Goal: Task Accomplishment & Management: Manage account settings

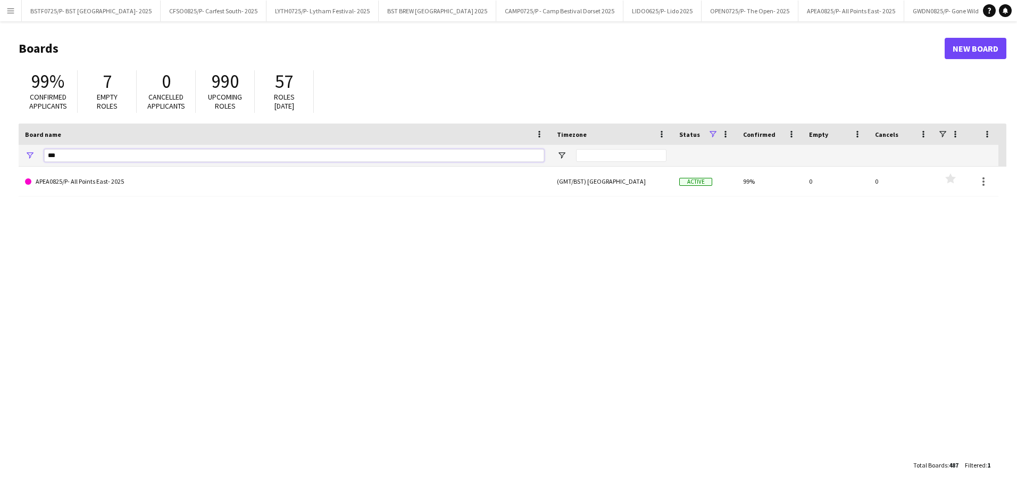
drag, startPoint x: 67, startPoint y: 154, endPoint x: 42, endPoint y: 152, distance: 25.1
click at [44, 154] on input "***" at bounding box center [294, 155] width 500 height 13
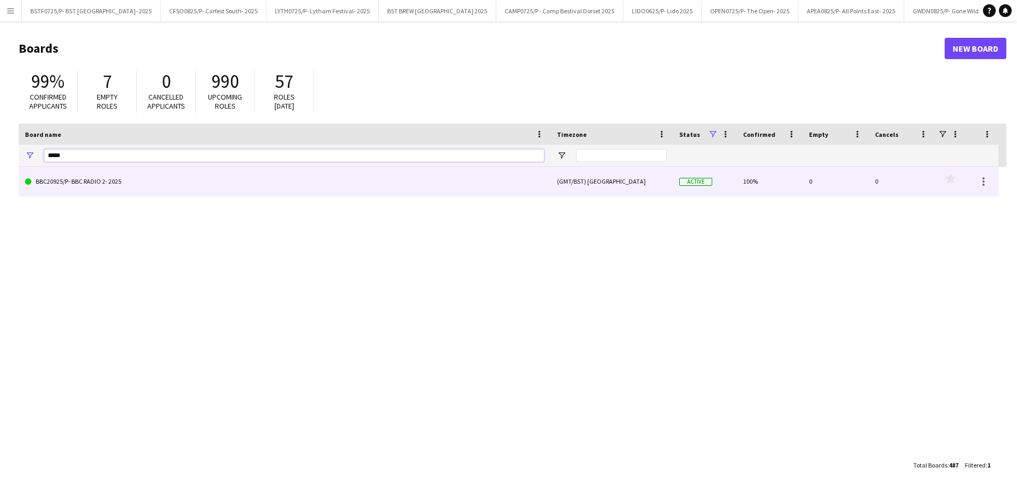
type input "*****"
click at [94, 189] on link "BBC20925/P- BBC RADIO 2- 2025" at bounding box center [284, 182] width 519 height 30
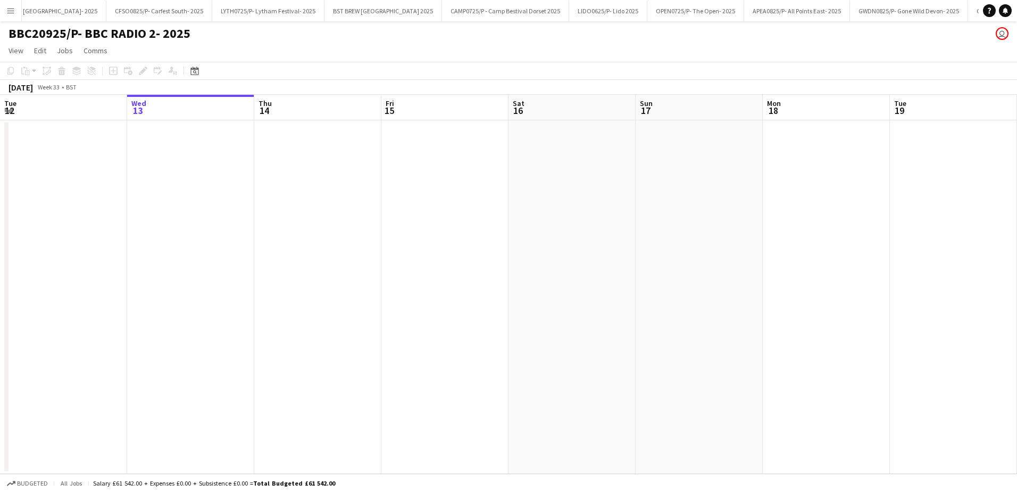
scroll to position [0, 198]
drag, startPoint x: 559, startPoint y: 329, endPoint x: 341, endPoint y: 330, distance: 218.2
click at [399, 330] on app-calendar-viewport "Sun 10 Mon 11 Tue 12 Wed 13 Thu 14 Fri 15 Sat 16 Sun 17 Mon 18 Tue 19 Wed 20 Th…" at bounding box center [508, 284] width 1017 height 379
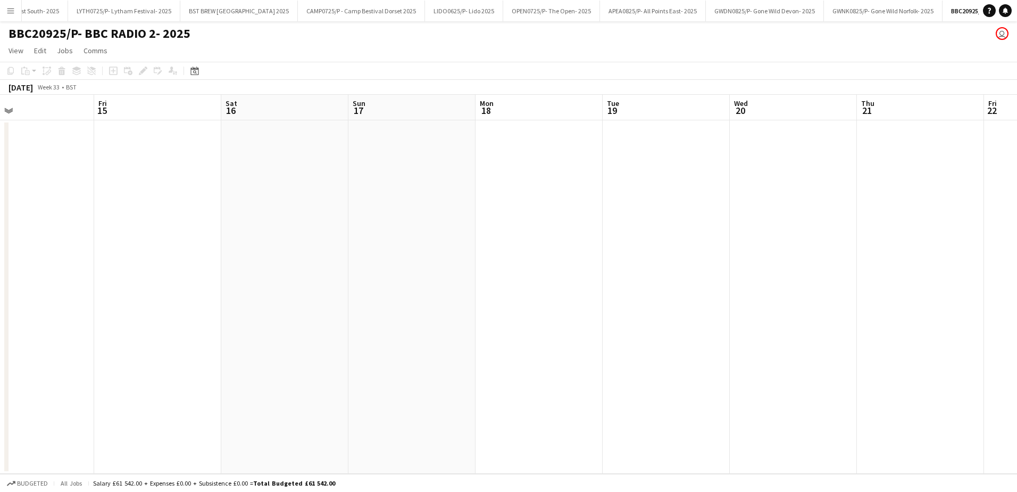
drag, startPoint x: 722, startPoint y: 329, endPoint x: 281, endPoint y: 329, distance: 441.1
click at [286, 331] on app-calendar-viewport "Mon 11 Tue 12 Wed 13 Thu 14 Fri 15 Sat 16 Sun 17 Mon 18 Tue 19 Wed 20 Thu 21 Fr…" at bounding box center [508, 284] width 1017 height 379
drag, startPoint x: 566, startPoint y: 329, endPoint x: 229, endPoint y: 326, distance: 336.8
click at [96, 329] on app-calendar-viewport "Thu 14 Fri 15 Sat 16 Sun 17 Mon 18 Tue 19 Wed 20 Thu 21 Fri 22 Sat 23 Sun 24 Mo…" at bounding box center [508, 284] width 1017 height 379
drag, startPoint x: 218, startPoint y: 331, endPoint x: 208, endPoint y: 324, distance: 12.6
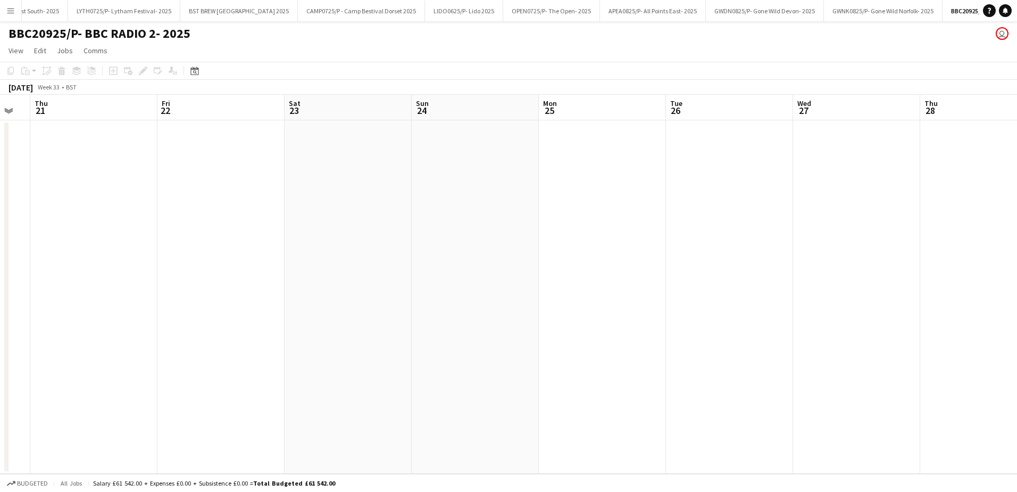
click at [2, 331] on app-calendar-viewport "Mon 18 Tue 19 Wed 20 Thu 21 Fri 22 Sat 23 Sun 24 Mon 25 Tue 26 Wed 27 Thu 28 Fr…" at bounding box center [508, 284] width 1017 height 379
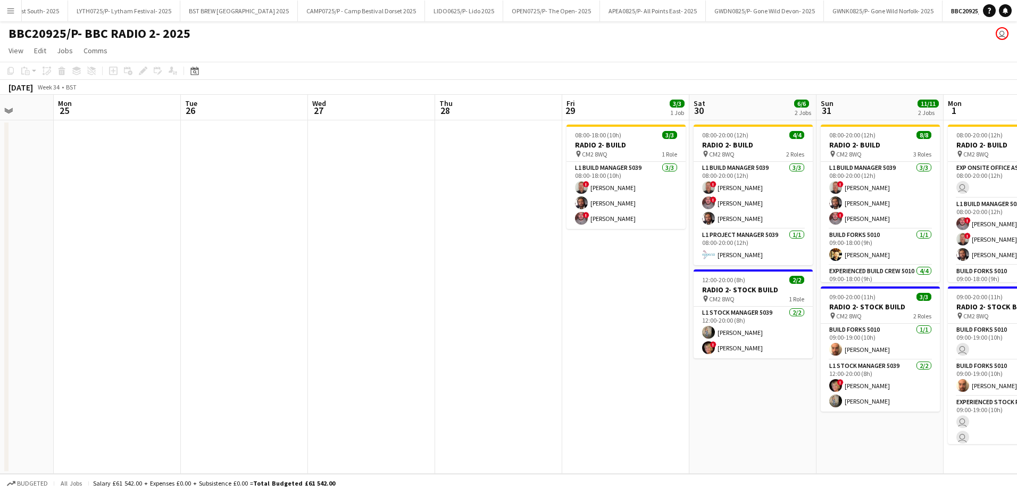
click at [56, 331] on app-calendar-viewport "Fri 22 Sat 23 Sun 24 Mon 25 Tue 26 Wed 27 Thu 28 Fri 29 3/3 1 Job Sat 30 6/6 2 …" at bounding box center [508, 284] width 1017 height 379
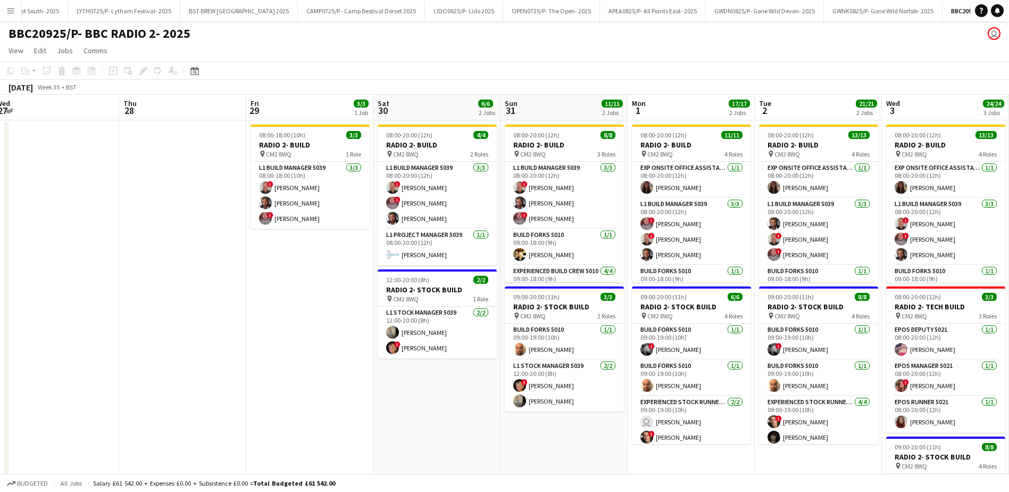
scroll to position [0, 262]
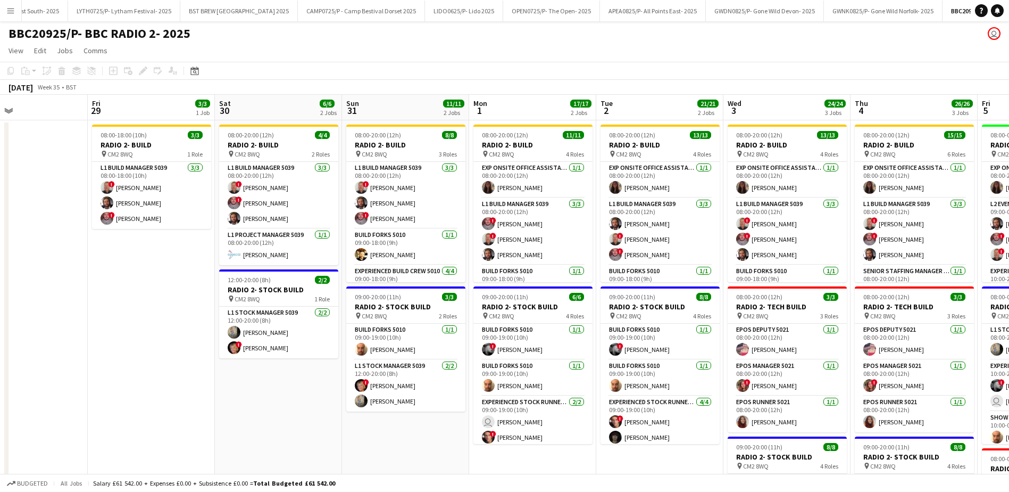
drag, startPoint x: 266, startPoint y: 360, endPoint x: 109, endPoint y: 352, distance: 156.6
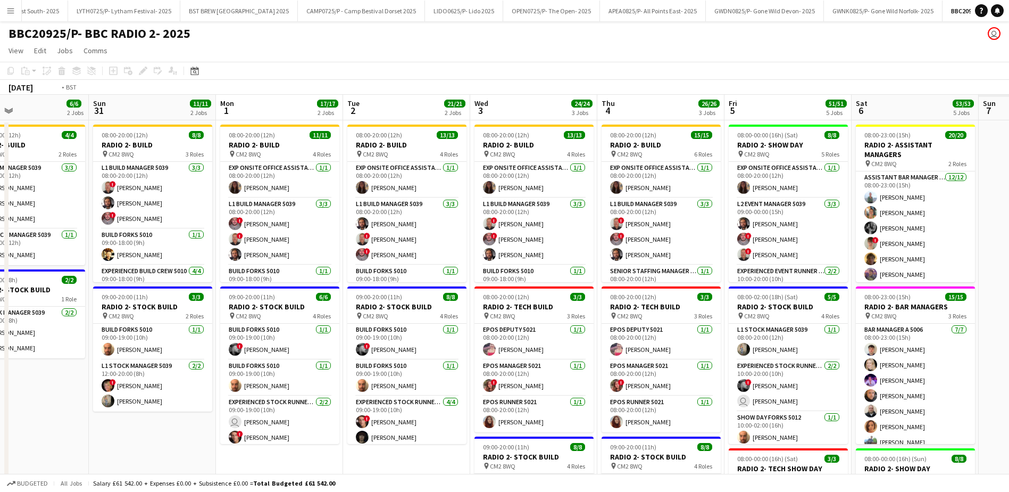
drag, startPoint x: 796, startPoint y: 110, endPoint x: 239, endPoint y: 111, distance: 556.6
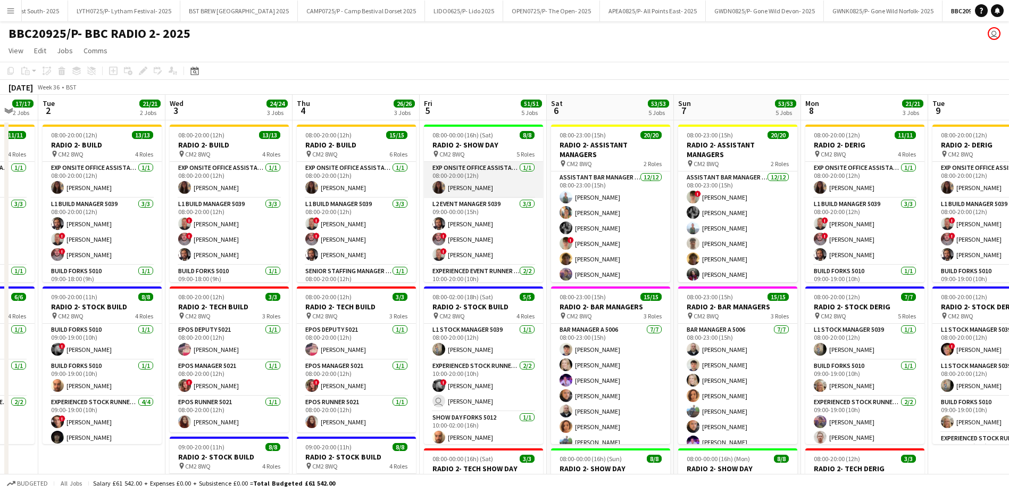
click at [474, 181] on app-card-role "Exp Onsite Office Assistant 5012 1/1 08:00-20:00 (12h) Isobel Pullen" at bounding box center [483, 180] width 119 height 36
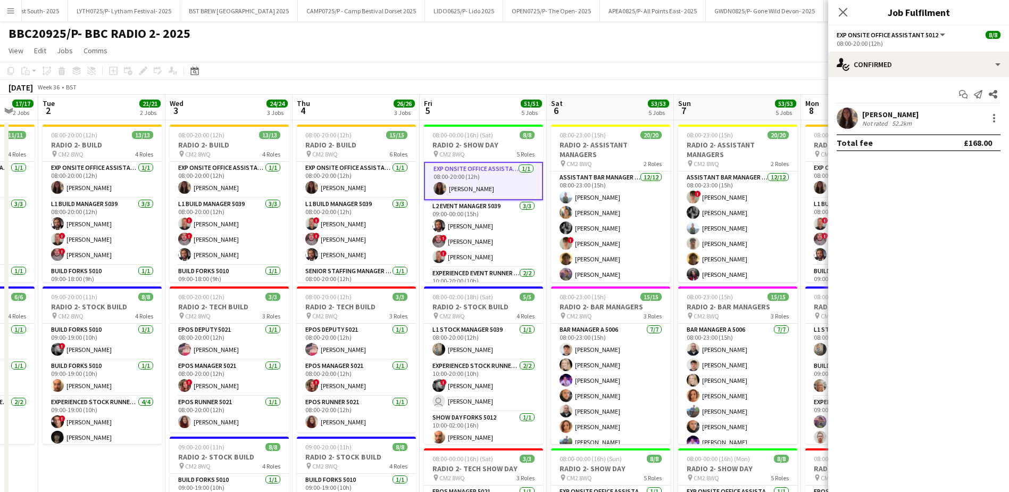
click at [602, 105] on app-board-header-date "Sat 6 53/53 5 Jobs" at bounding box center [610, 108] width 127 height 26
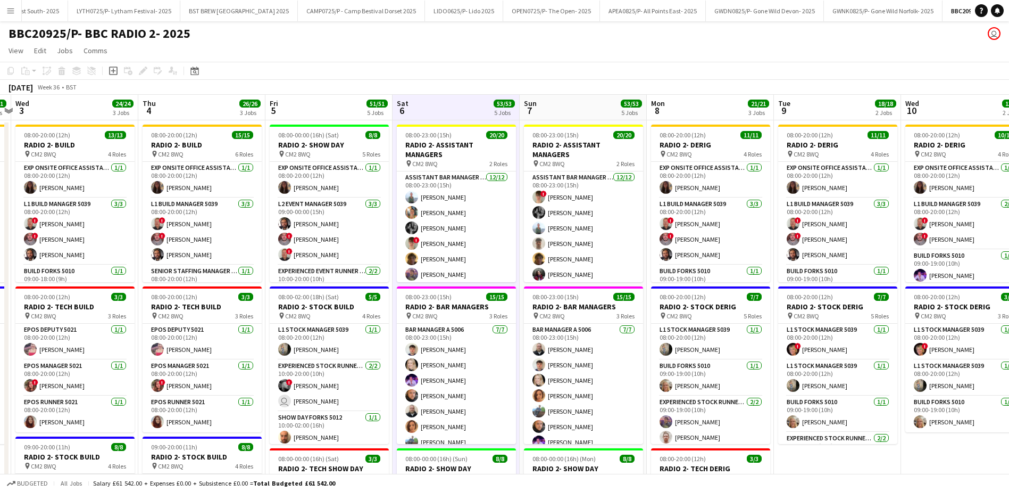
drag, startPoint x: 646, startPoint y: 114, endPoint x: 491, endPoint y: 120, distance: 155.5
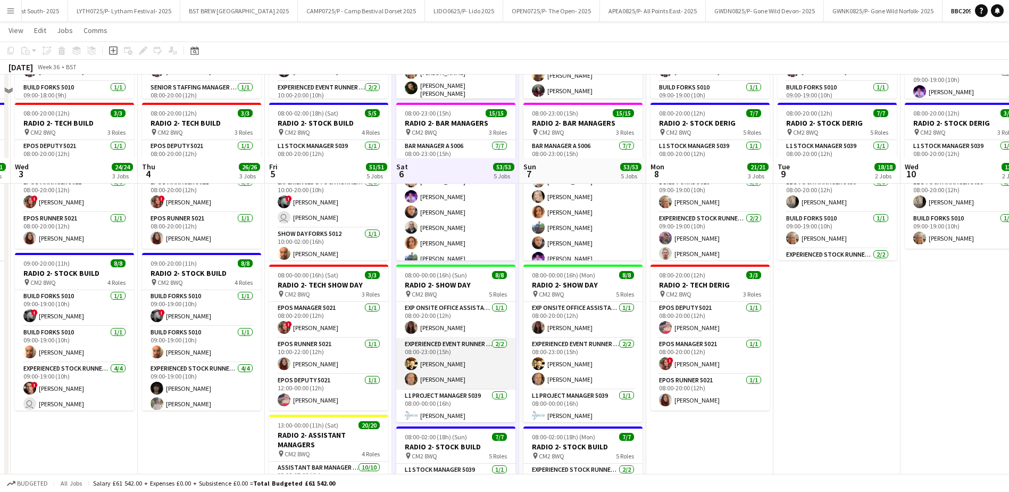
scroll to position [266, 0]
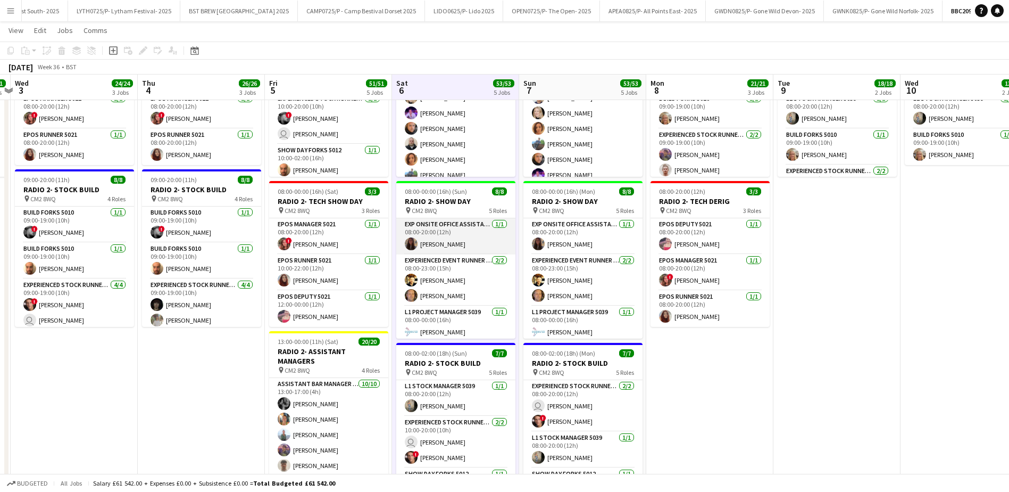
click at [453, 247] on app-card-role "Exp Onsite Office Assistant 5012 1/1 08:00-20:00 (12h) Isobel Pullen" at bounding box center [455, 236] width 119 height 36
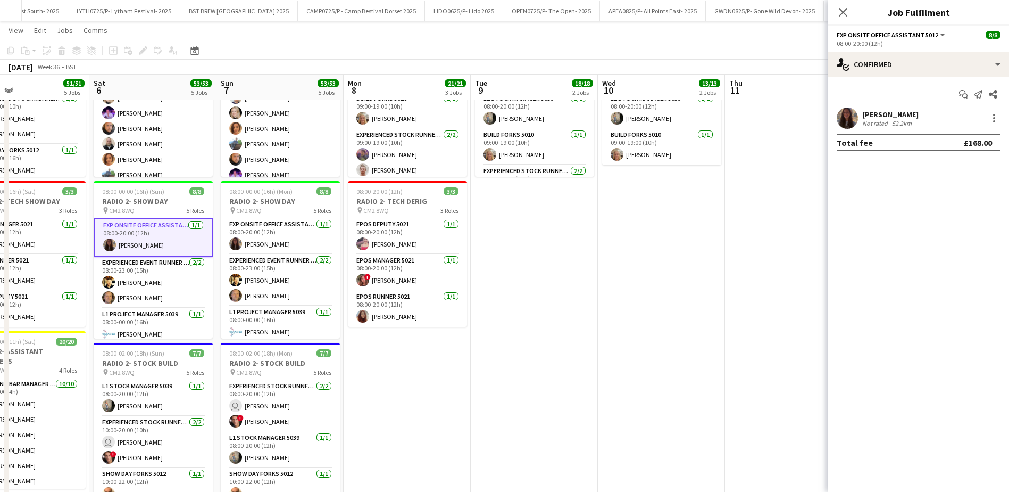
scroll to position [0, 340]
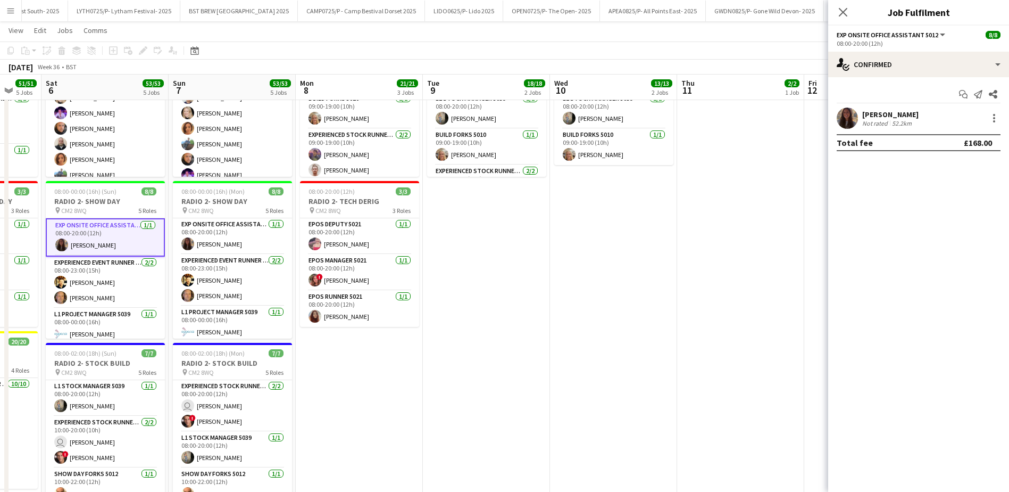
drag, startPoint x: 723, startPoint y: 408, endPoint x: 372, endPoint y: 410, distance: 350.6
click at [372, 410] on app-calendar-viewport "Wed 3 24/24 3 Jobs Thu 4 26/26 3 Jobs Fri 5 51/51 5 Jobs Sat 6 53/53 5 Jobs Sun…" at bounding box center [504, 228] width 1009 height 907
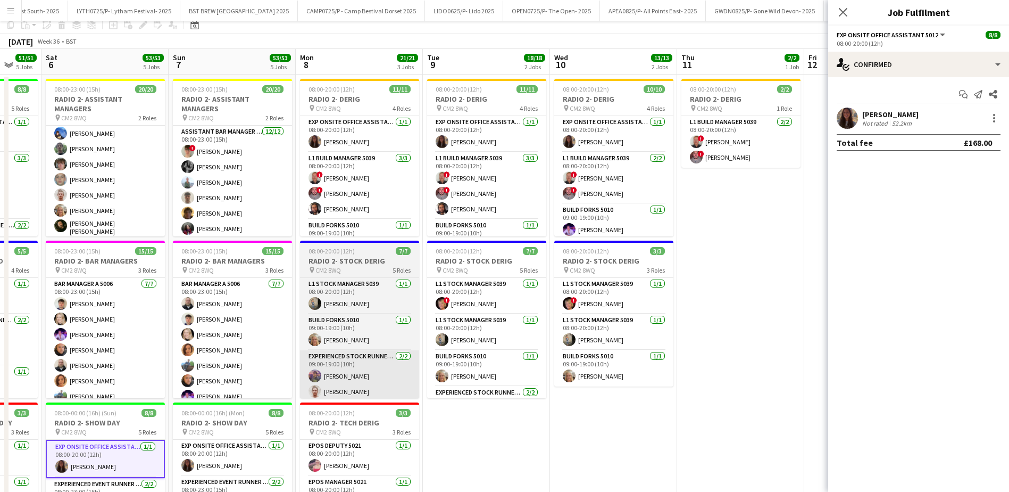
scroll to position [0, 0]
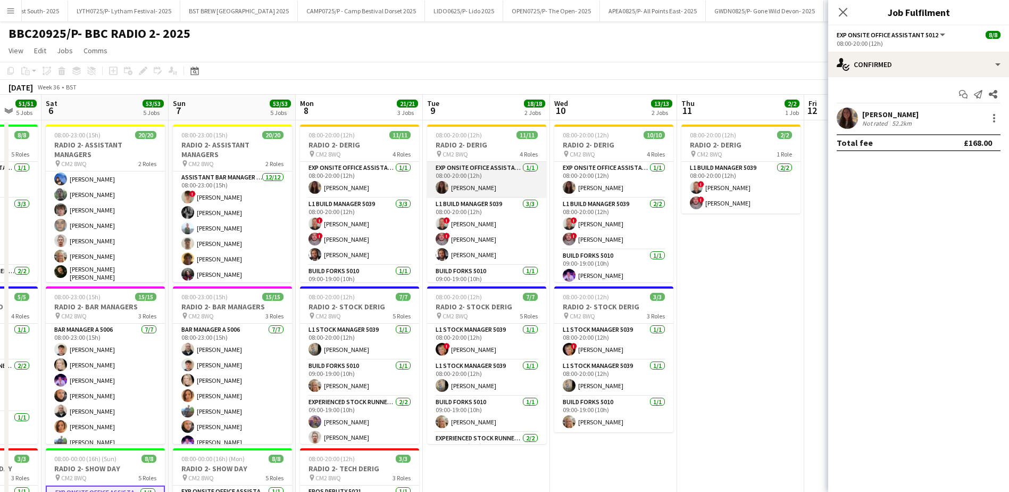
click at [476, 185] on app-card-role "Exp Onsite Office Assistant 5012 1/1 08:00-20:00 (12h) Isobel Pullen" at bounding box center [486, 180] width 119 height 36
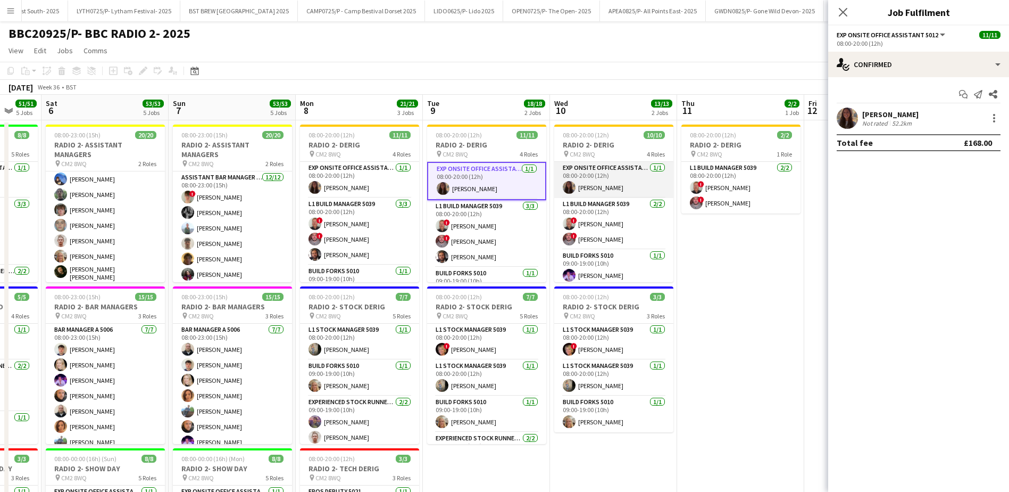
click at [604, 184] on app-card-role "Exp Onsite Office Assistant 5012 1/1 08:00-20:00 (12h) Isobel Pullen" at bounding box center [613, 180] width 119 height 36
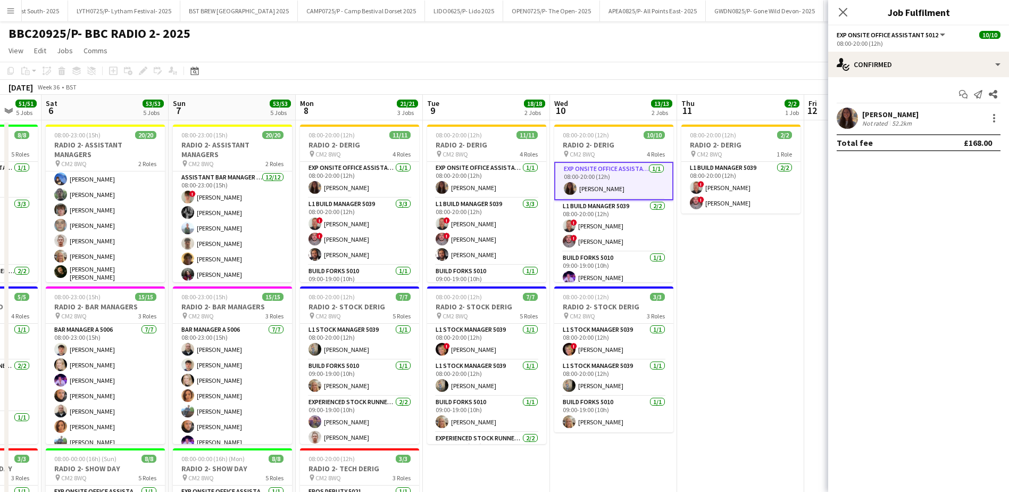
click at [878, 118] on div "Isobel Pullen" at bounding box center [890, 115] width 56 height 10
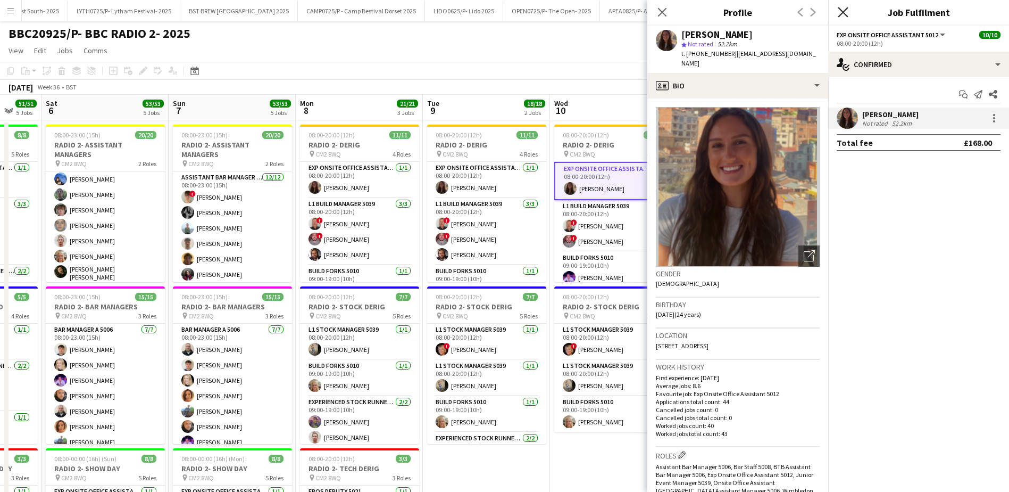
click at [841, 12] on icon "Close pop-in" at bounding box center [843, 12] width 10 height 10
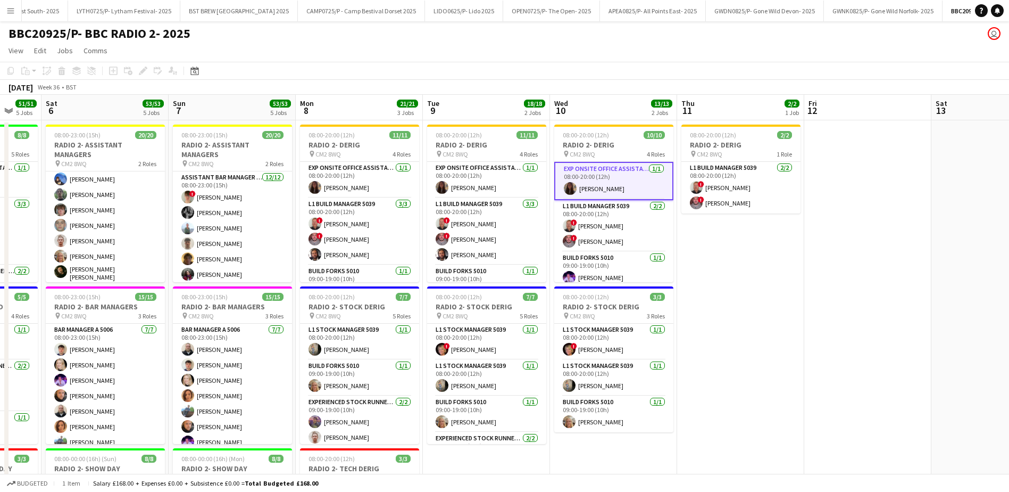
scroll to position [0, 366]
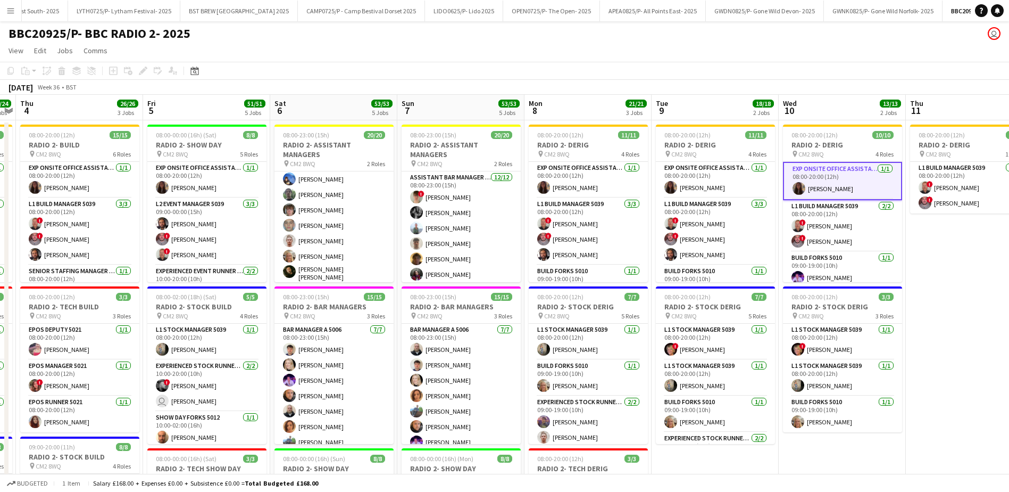
drag, startPoint x: 697, startPoint y: 325, endPoint x: 916, endPoint y: 301, distance: 219.9
click at [1009, 323] on html "Menu Boards Boards Boards All jobs Status Workforce Workforce My Workforce Recr…" at bounding box center [504, 483] width 1009 height 967
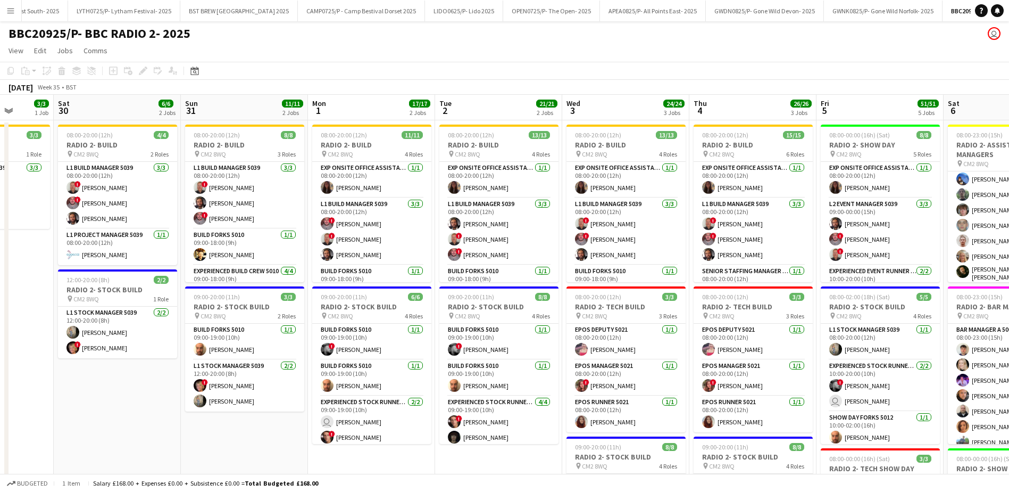
scroll to position [0, 285]
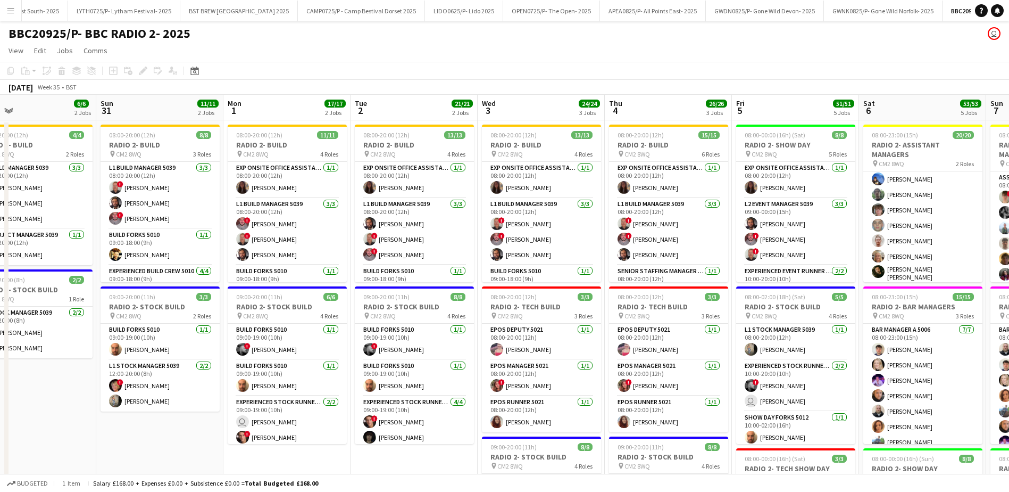
drag, startPoint x: 161, startPoint y: 103, endPoint x: 750, endPoint y: 122, distance: 589.3
click at [140, 407] on app-card-role "L1 Stock Manager 5039 2/2 12:00-20:00 (8h) ! Kirsten Smith Caroline Waterworth" at bounding box center [160, 386] width 119 height 52
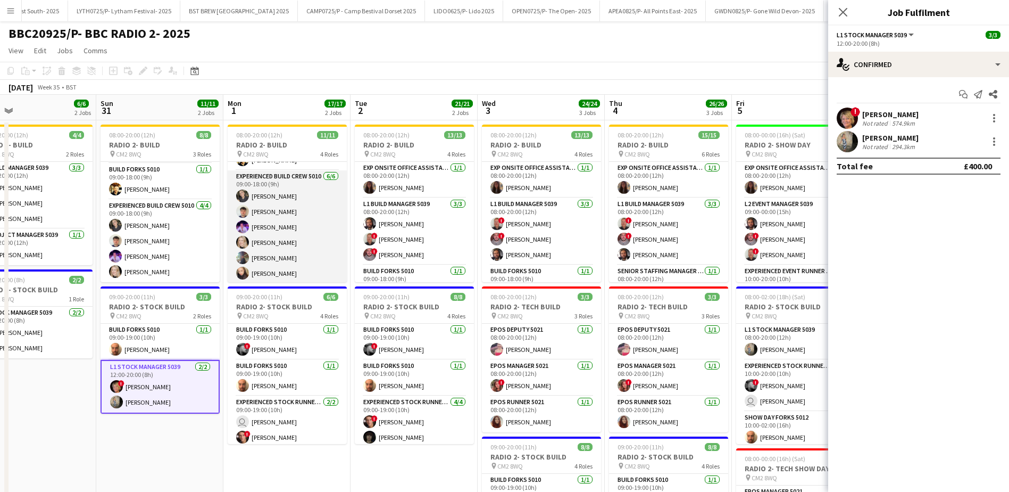
scroll to position [132, 0]
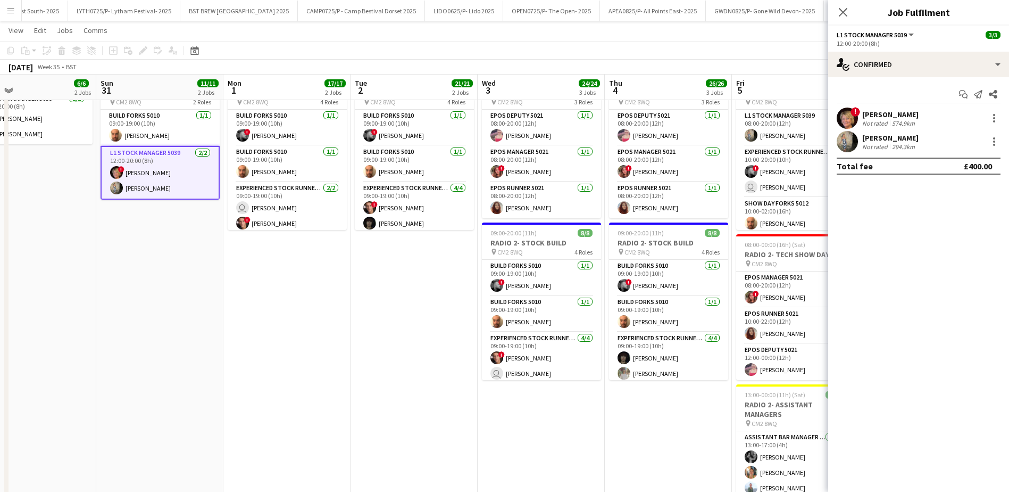
click at [396, 376] on app-date-cell "08:00-20:00 (12h) 13/13 RADIO 2- BUILD pin CM2 8WQ 4 Roles Exp Onsite Office As…" at bounding box center [414, 320] width 127 height 829
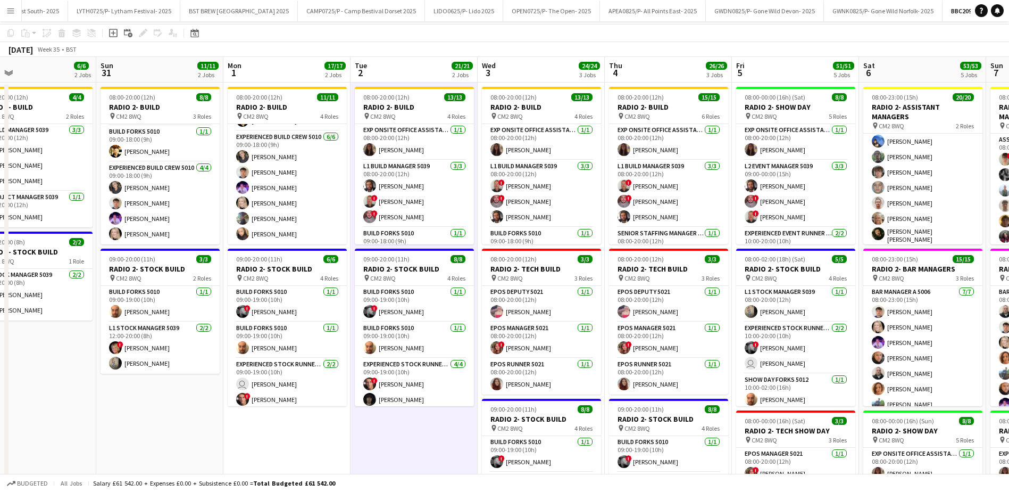
scroll to position [0, 0]
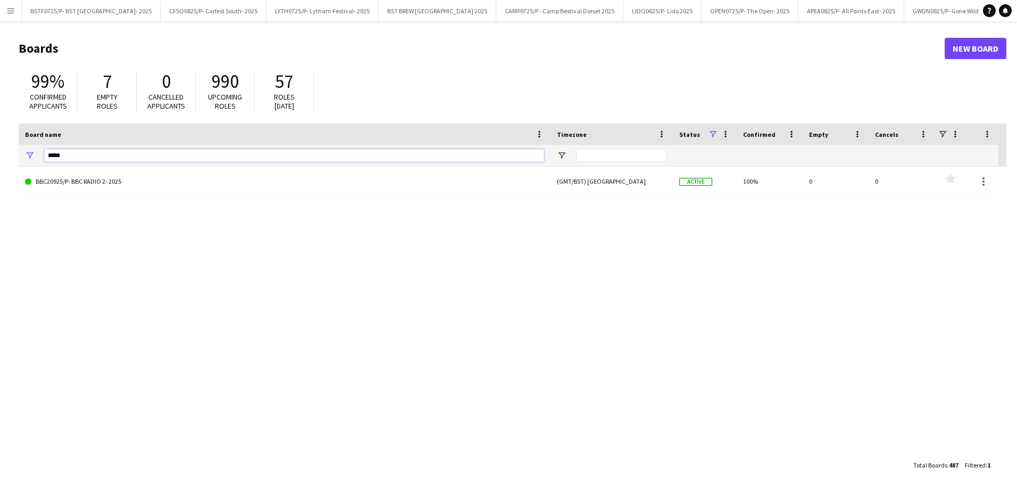
drag, startPoint x: 80, startPoint y: 156, endPoint x: -2, endPoint y: 115, distance: 92.1
click at [0, 115] on html "Menu Boards Boards Boards All jobs Status Workforce Workforce My Workforce Recr…" at bounding box center [508, 246] width 1017 height 492
type input "*"
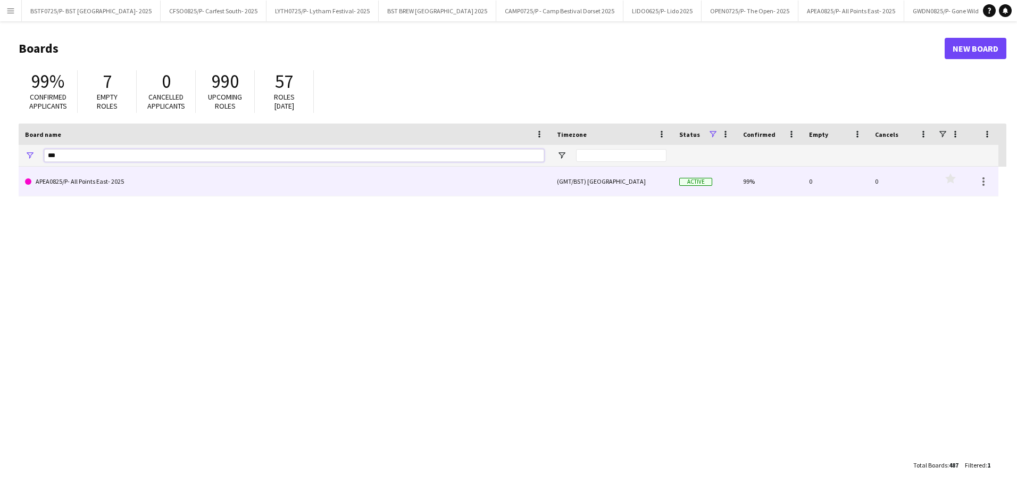
type input "***"
click at [101, 185] on link "APEA0825/P- All Points East- 2025" at bounding box center [284, 182] width 519 height 30
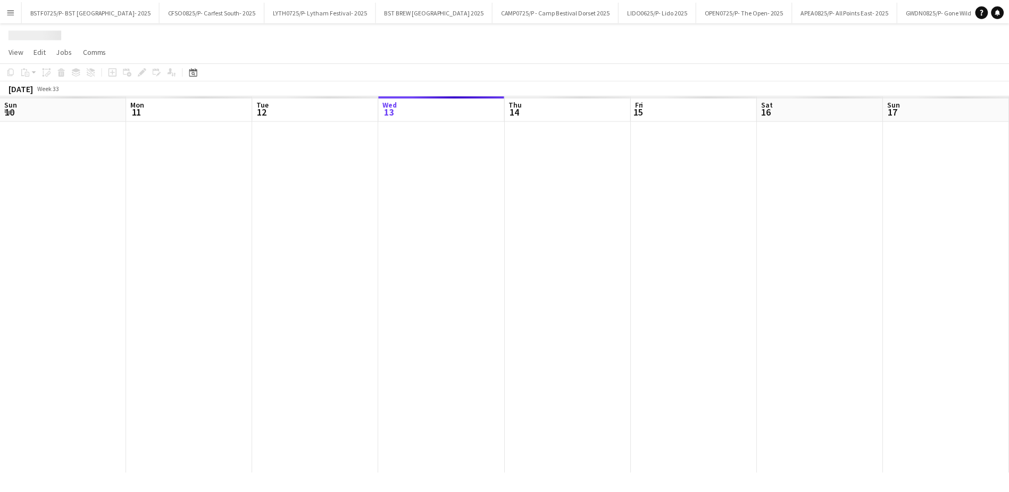
scroll to position [0, 254]
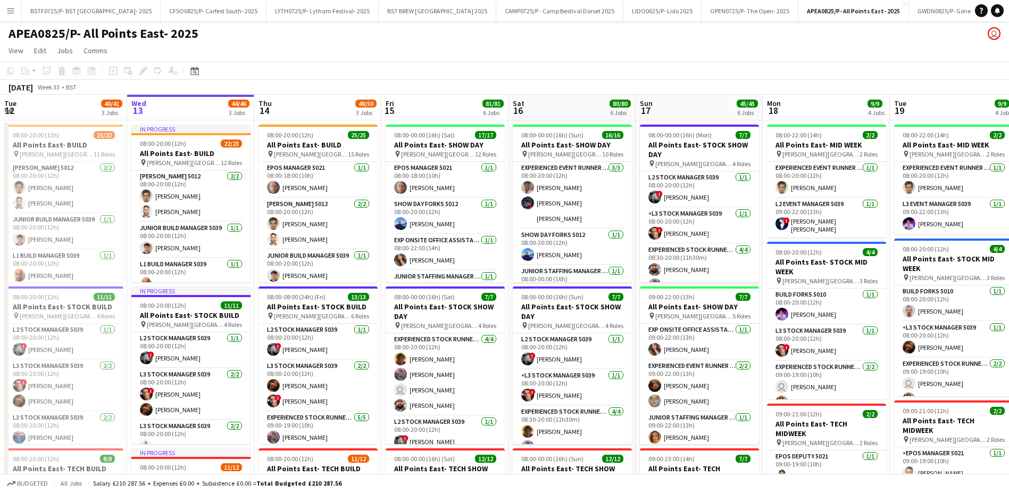
drag, startPoint x: 896, startPoint y: 107, endPoint x: 272, endPoint y: 112, distance: 623.6
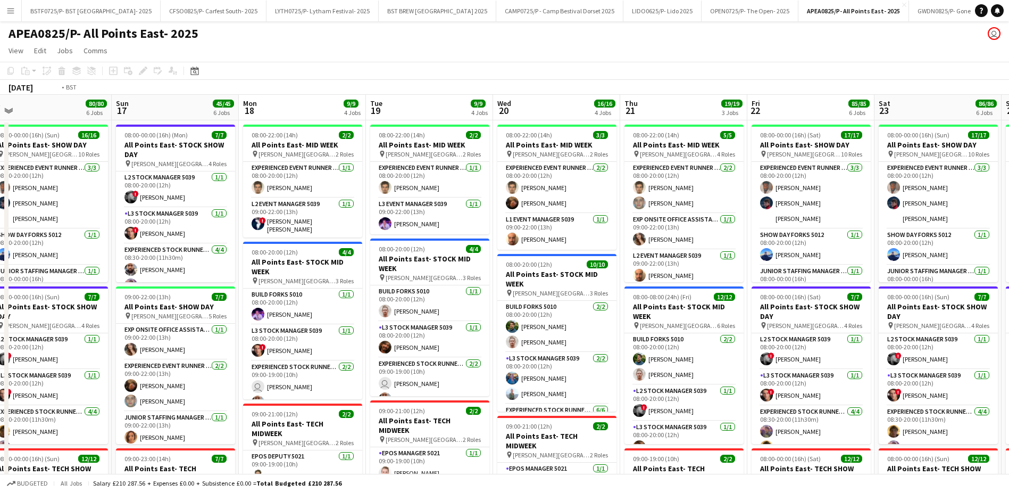
drag, startPoint x: 676, startPoint y: 113, endPoint x: 431, endPoint y: 115, distance: 244.8
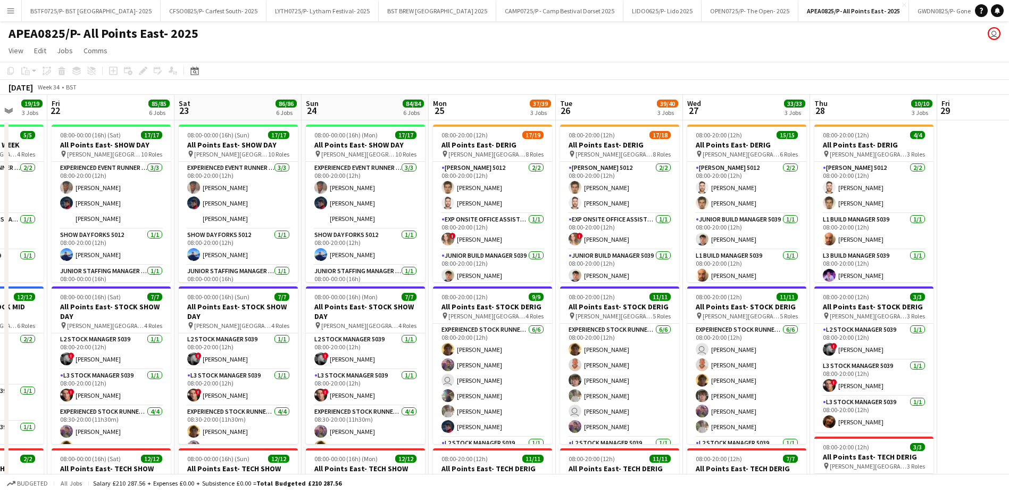
drag, startPoint x: 793, startPoint y: 118, endPoint x: 303, endPoint y: 117, distance: 490.0
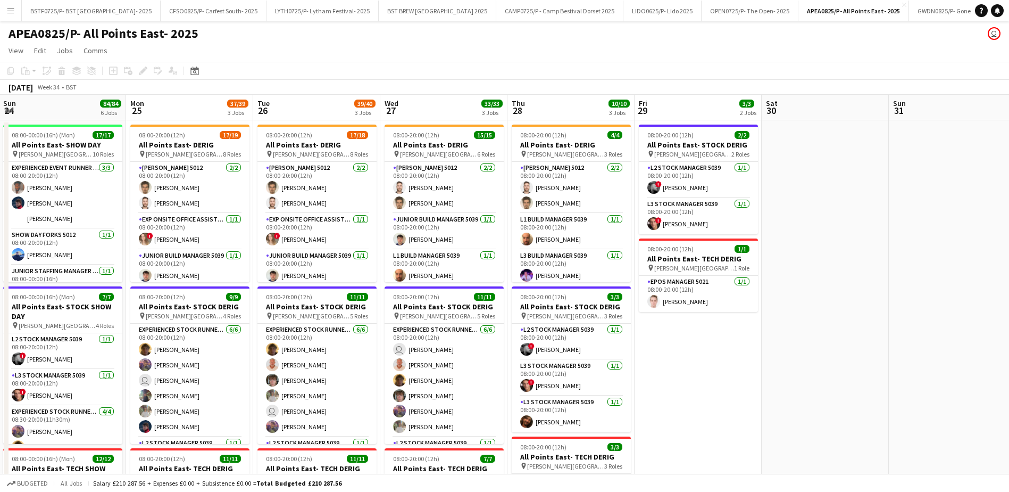
drag, startPoint x: 705, startPoint y: 119, endPoint x: 522, endPoint y: 119, distance: 183.0
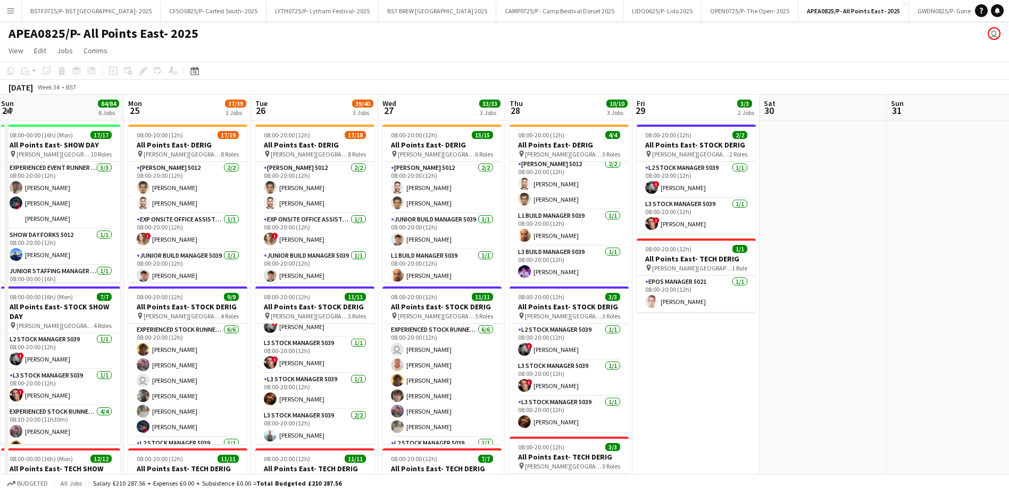
scroll to position [153, 0]
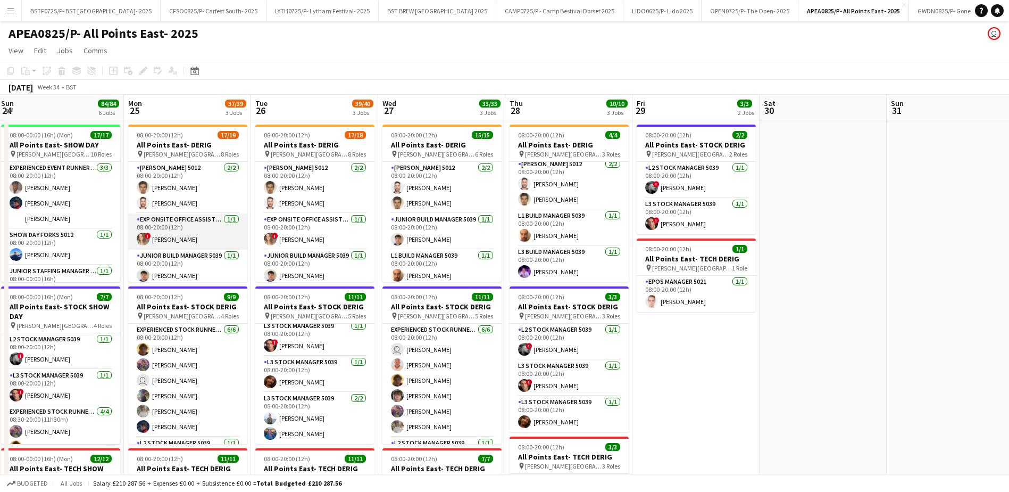
click at [189, 242] on app-card-role "Exp Onsite Office Assistant 5012 [DATE] 08:00-20:00 (12h) ! [PERSON_NAME]" at bounding box center [187, 231] width 119 height 36
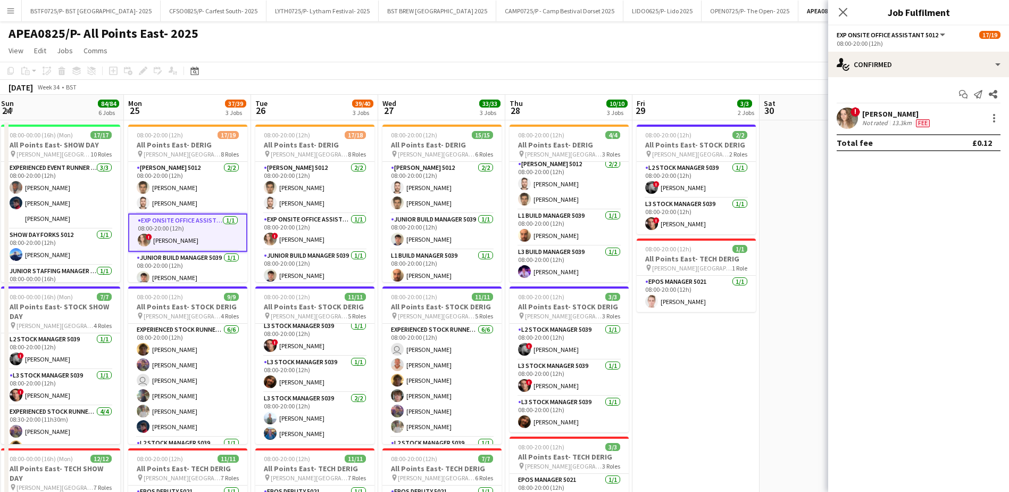
click at [876, 121] on div "Not rated" at bounding box center [876, 123] width 28 height 9
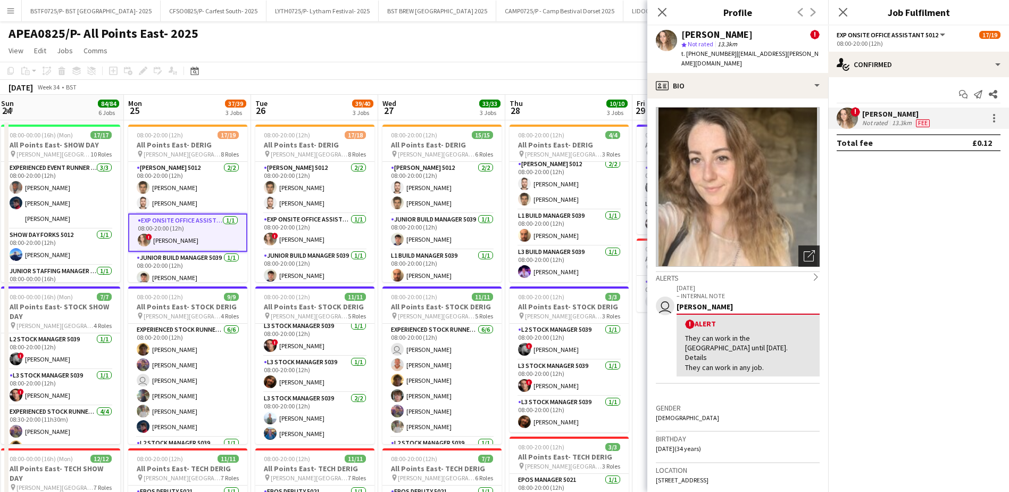
click at [804, 251] on icon "Open photos pop-in" at bounding box center [809, 255] width 11 height 11
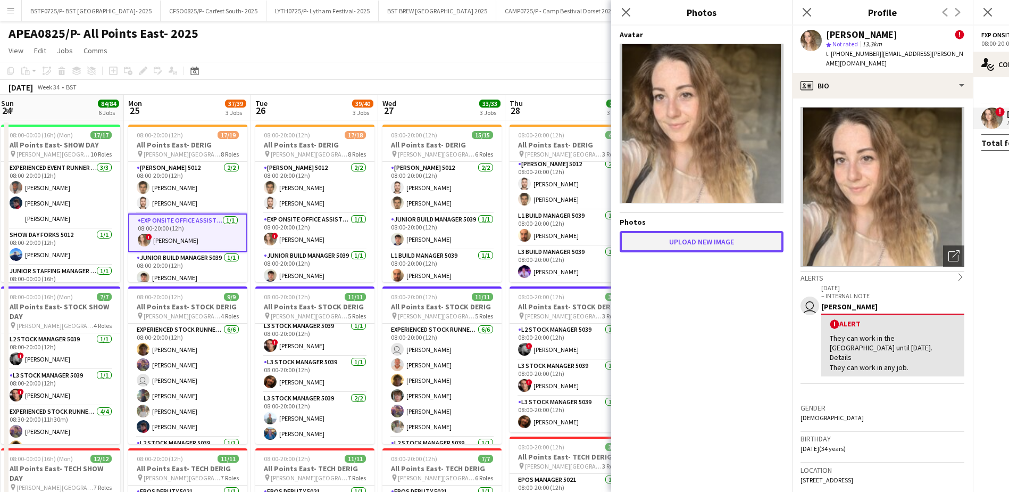
click at [700, 244] on button "Upload new image" at bounding box center [702, 241] width 164 height 21
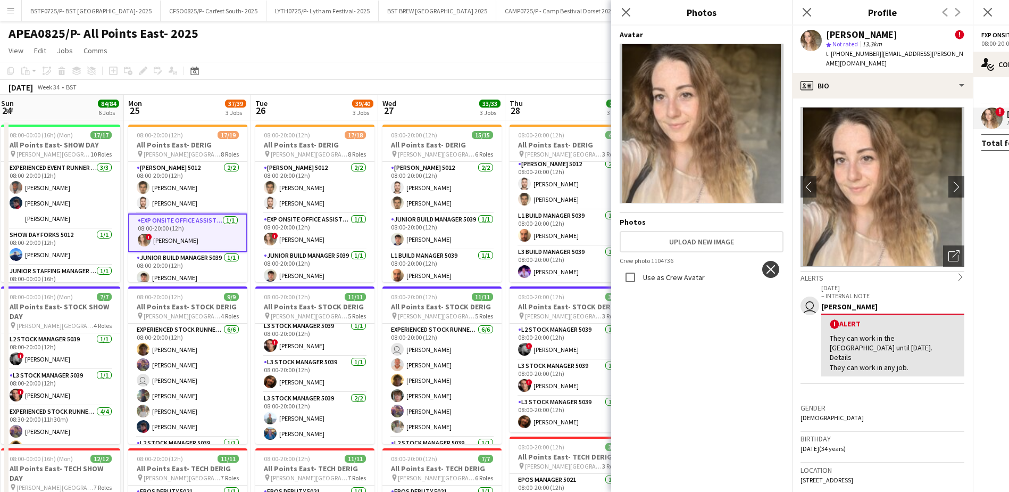
click at [766, 265] on app-icon "close" at bounding box center [771, 269] width 11 height 9
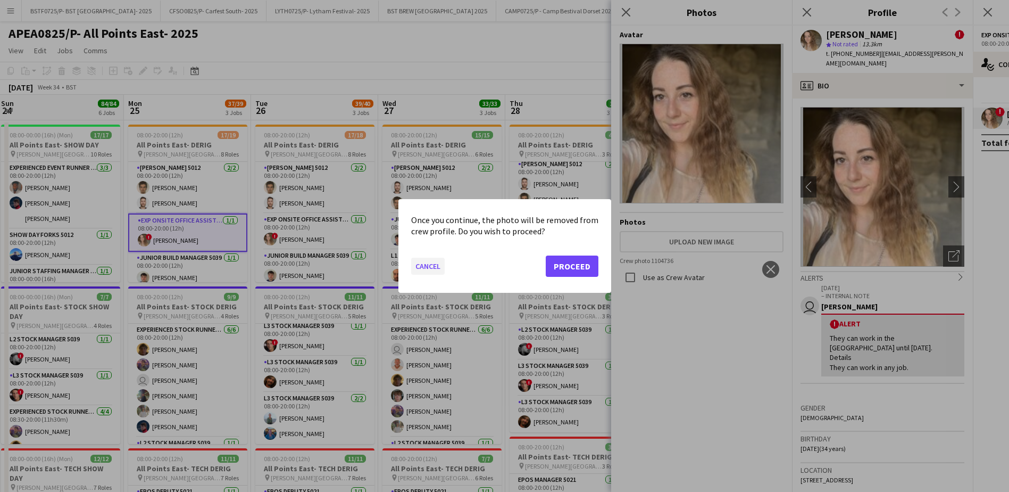
click at [435, 270] on button "Cancel" at bounding box center [428, 266] width 34 height 17
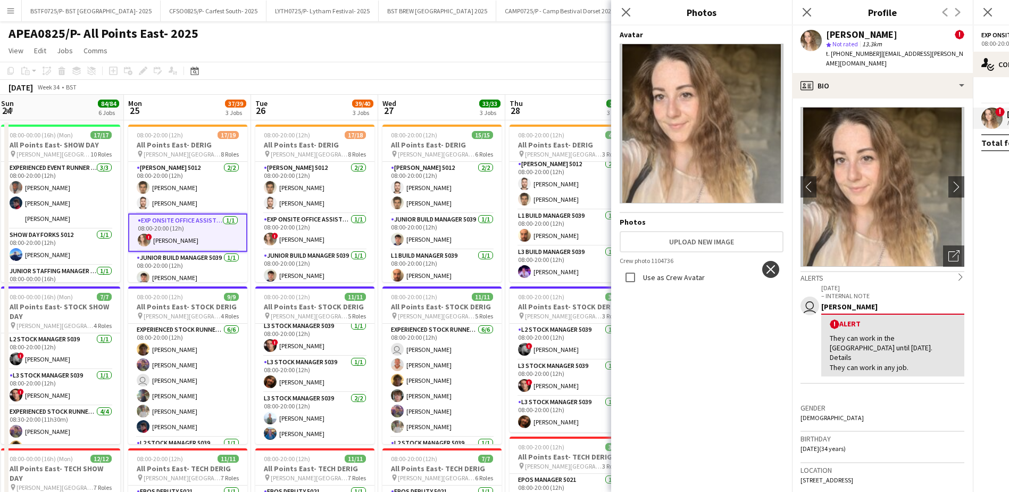
click at [766, 265] on app-icon "close" at bounding box center [771, 269] width 11 height 9
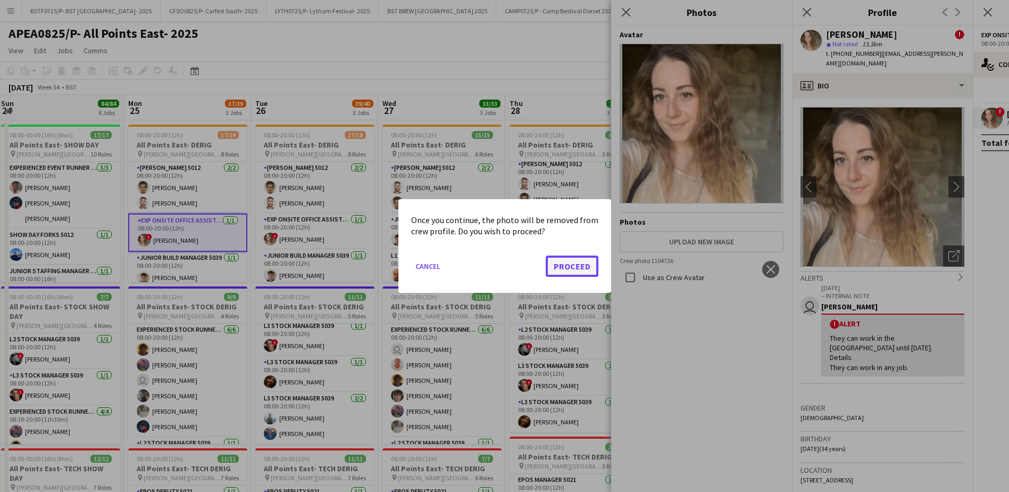
click at [578, 267] on button "Proceed" at bounding box center [572, 265] width 53 height 21
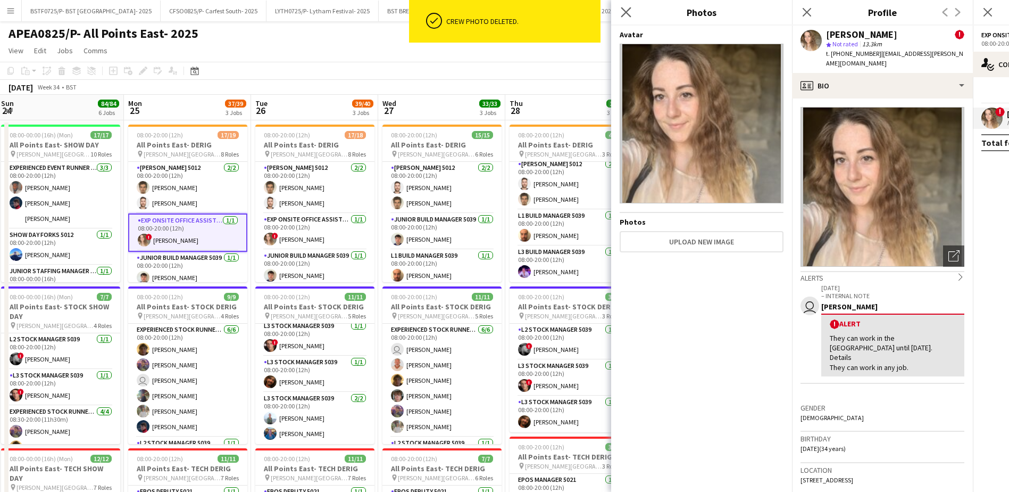
click at [634, 15] on app-icon "Close pop-in" at bounding box center [626, 12] width 15 height 15
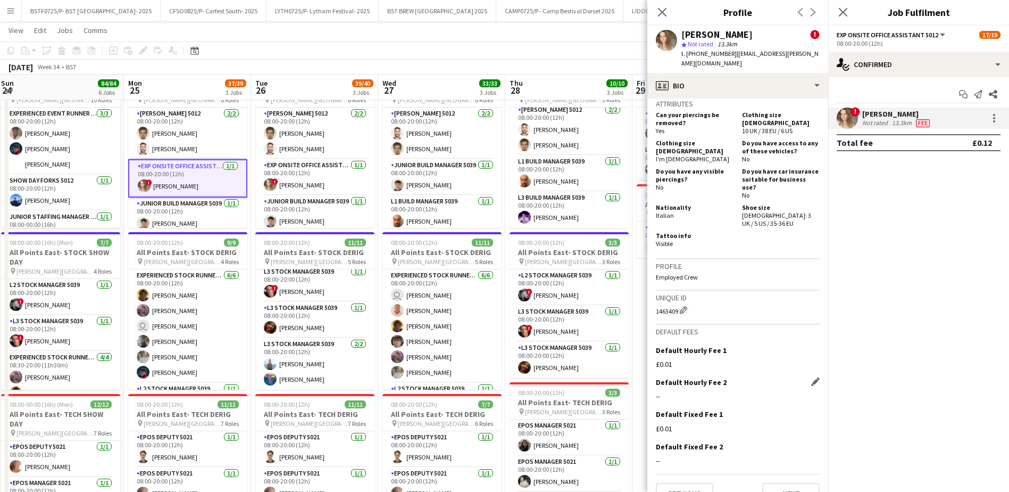
scroll to position [587, 0]
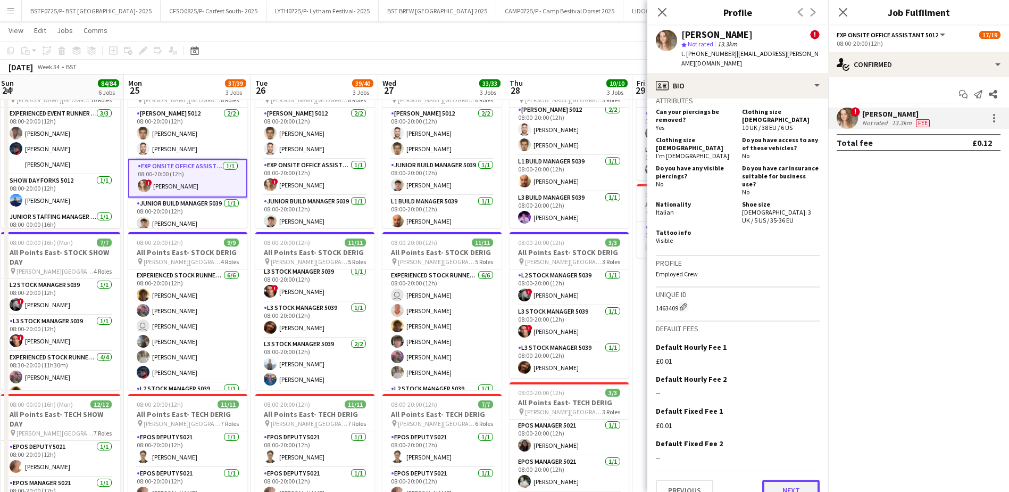
click at [765, 479] on button "Next" at bounding box center [790, 489] width 57 height 21
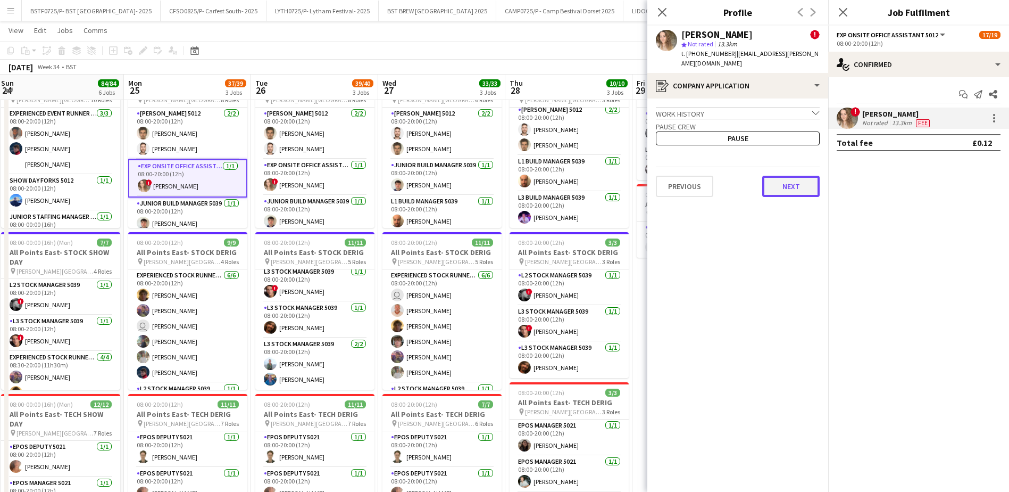
click at [798, 180] on button "Next" at bounding box center [790, 186] width 57 height 21
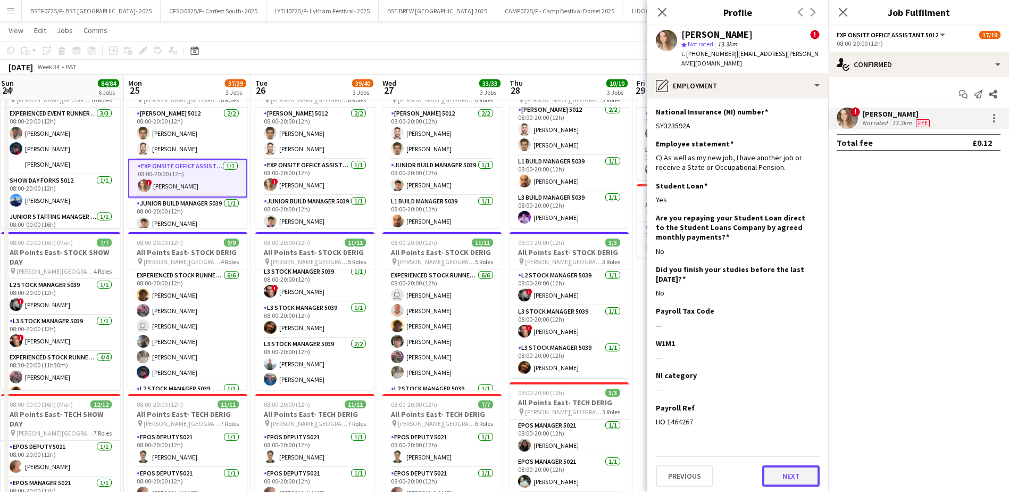
click at [786, 469] on button "Next" at bounding box center [790, 475] width 57 height 21
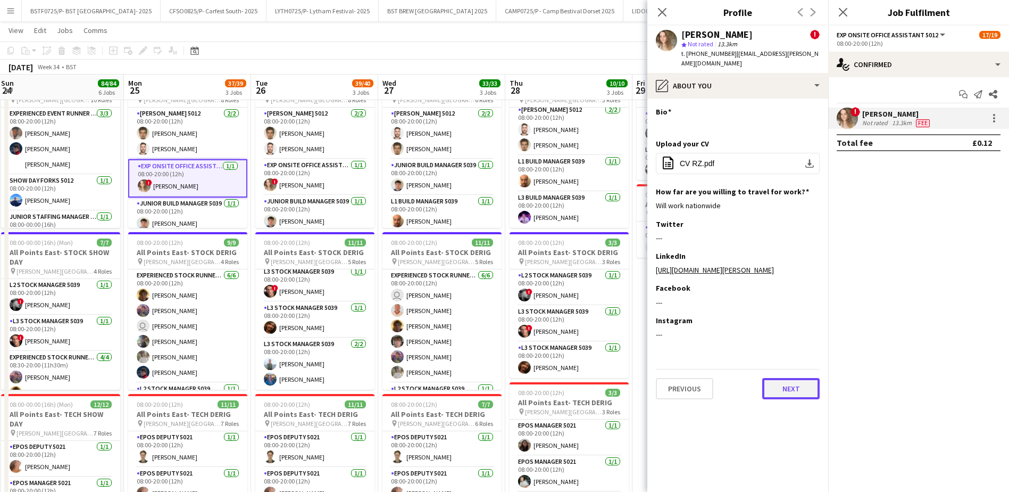
click at [777, 386] on button "Next" at bounding box center [790, 388] width 57 height 21
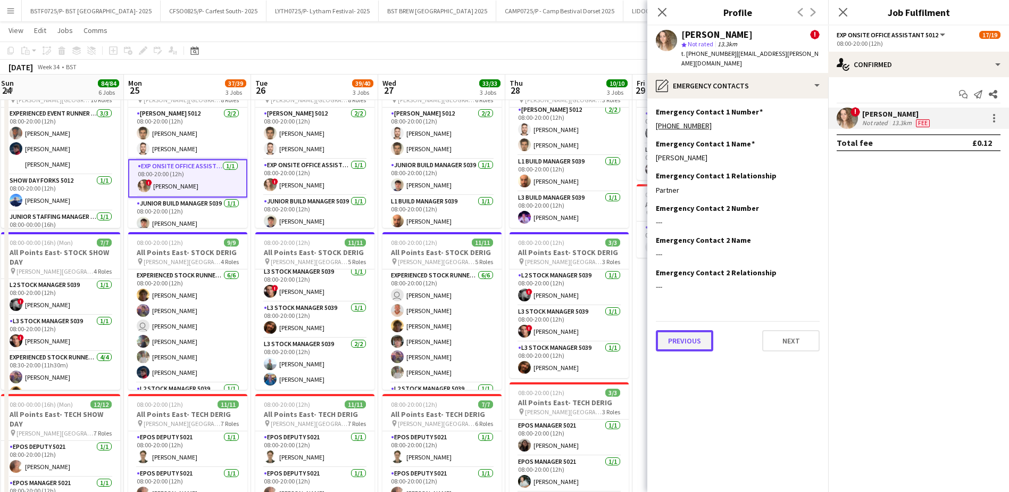
click at [694, 336] on button "Previous" at bounding box center [684, 340] width 57 height 21
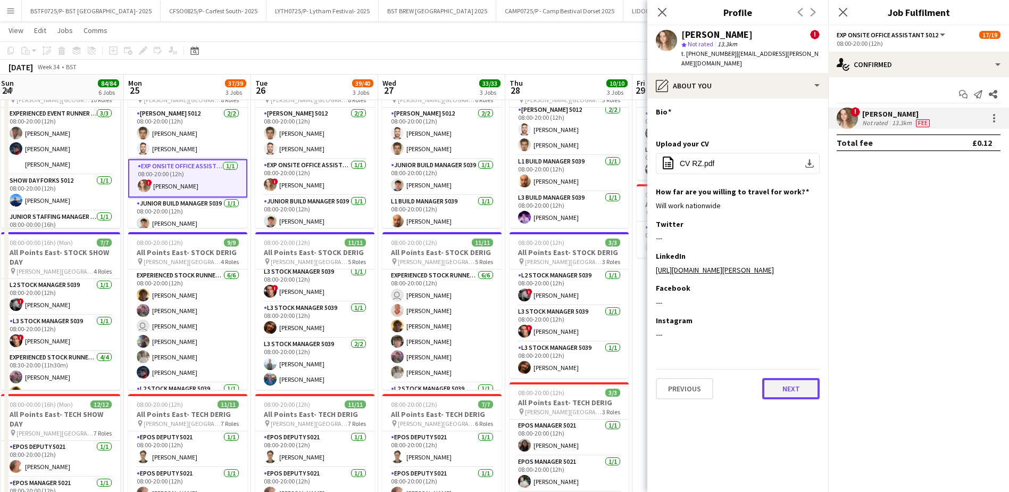
click at [782, 387] on button "Next" at bounding box center [790, 388] width 57 height 21
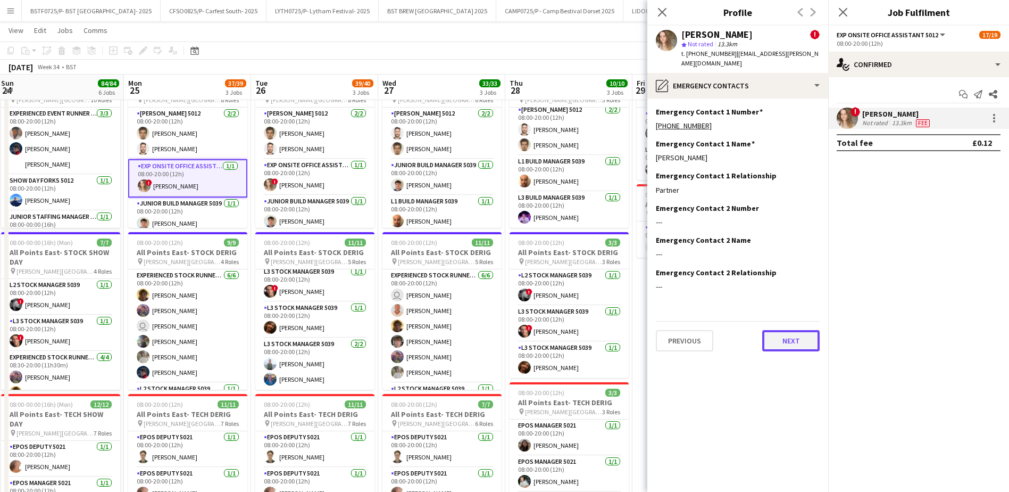
click at [774, 336] on button "Next" at bounding box center [790, 340] width 57 height 21
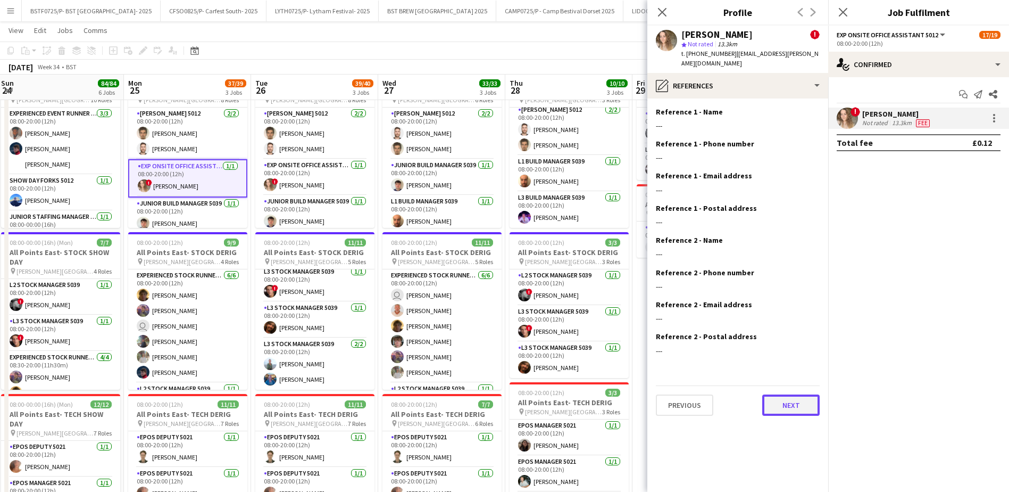
click at [777, 396] on button "Next" at bounding box center [790, 404] width 57 height 21
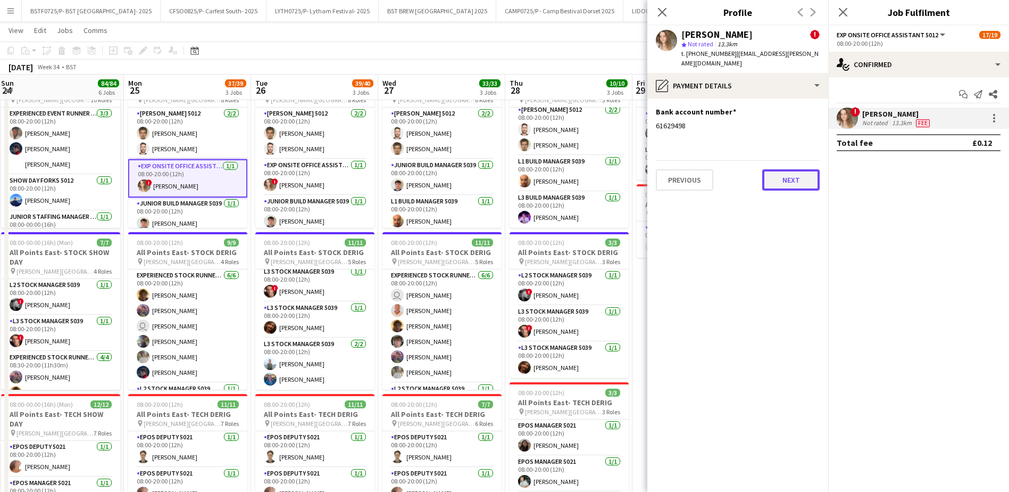
click at [773, 174] on button "Next" at bounding box center [790, 179] width 57 height 21
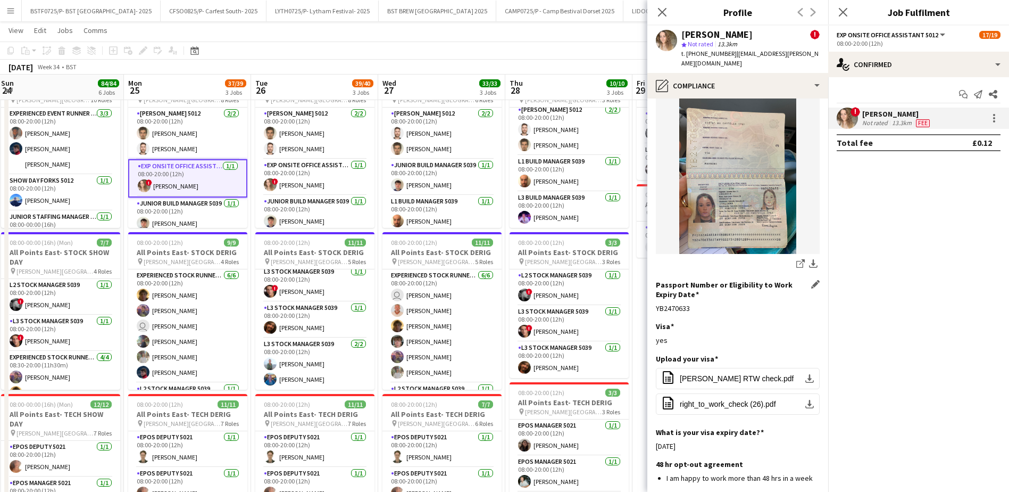
scroll to position [169, 0]
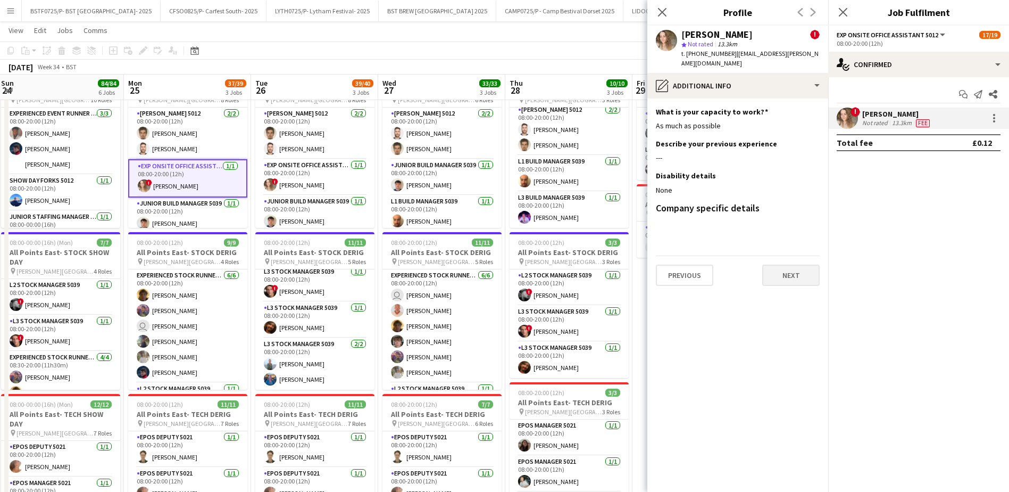
scroll to position [0, 0]
click at [768, 264] on button "Next" at bounding box center [790, 274] width 57 height 21
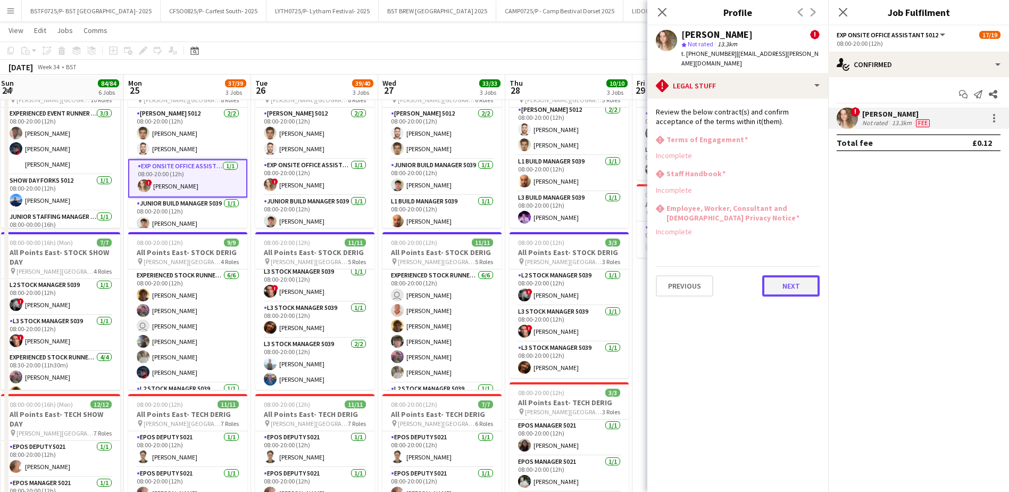
click at [770, 275] on button "Next" at bounding box center [790, 285] width 57 height 21
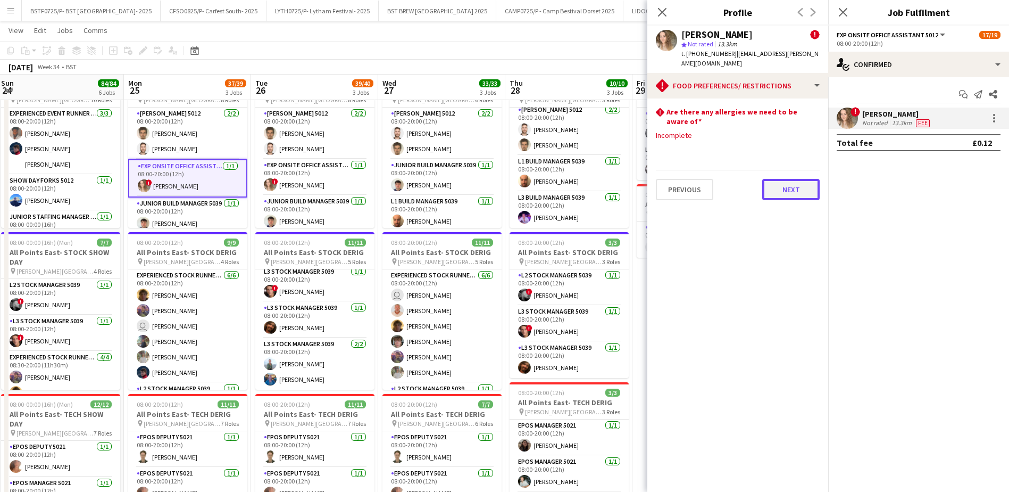
click at [792, 179] on button "Next" at bounding box center [790, 189] width 57 height 21
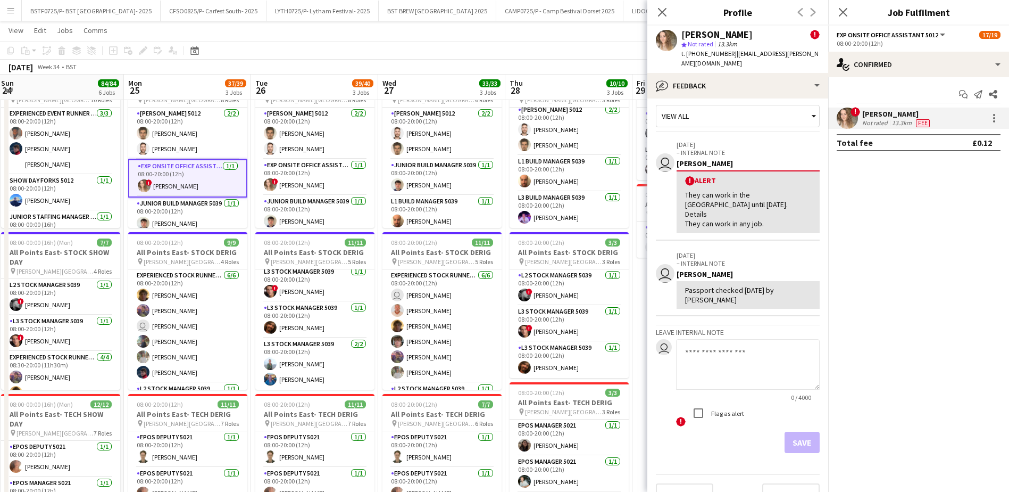
scroll to position [8, 0]
click at [785, 482] on button "Next" at bounding box center [790, 492] width 57 height 21
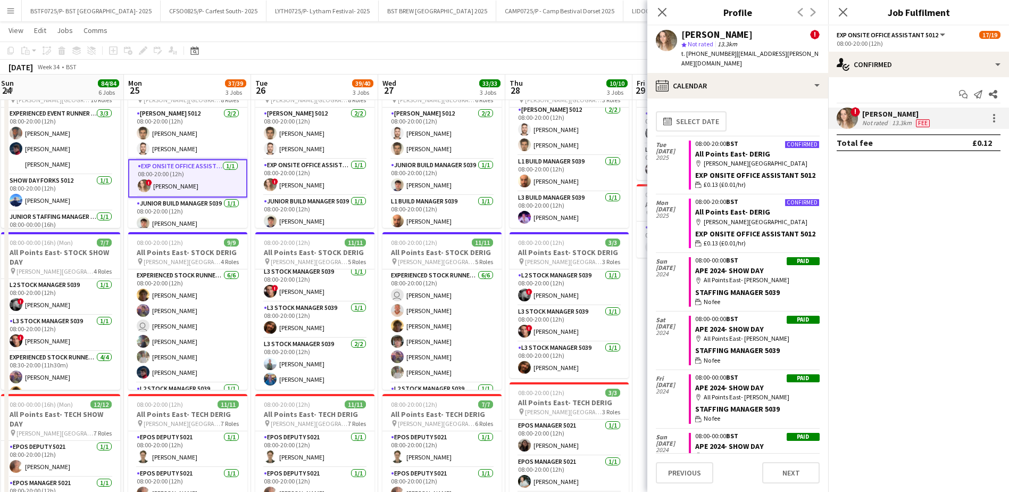
click at [745, 355] on div "Staffing Manager 5039" at bounding box center [757, 350] width 125 height 10
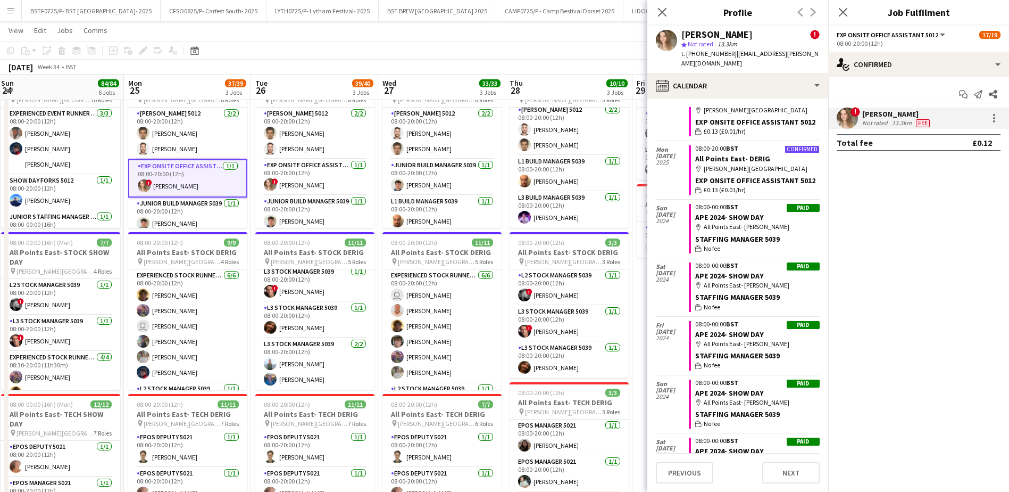
scroll to position [0, 0]
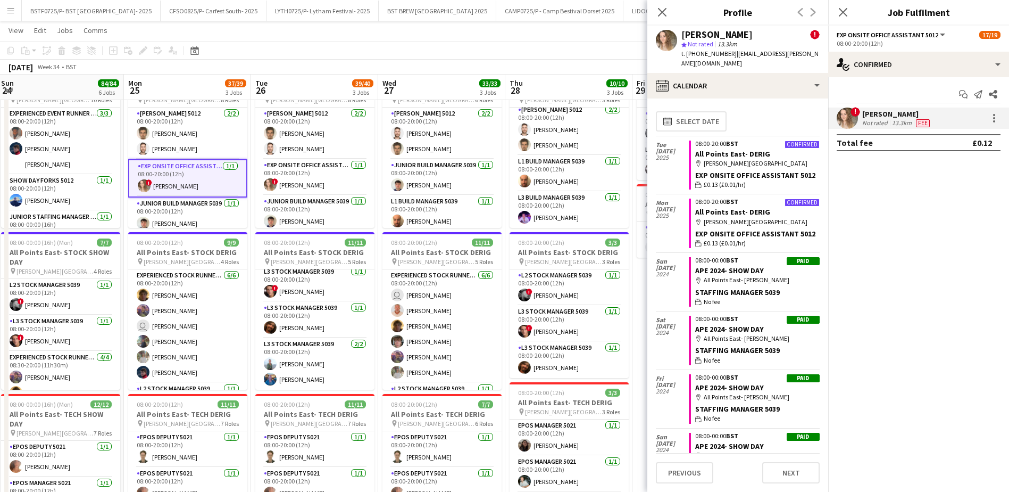
click at [547, 39] on app-page-menu "View Day view expanded Day view collapsed Month view Date picker Jump to [DATE]…" at bounding box center [504, 31] width 1009 height 20
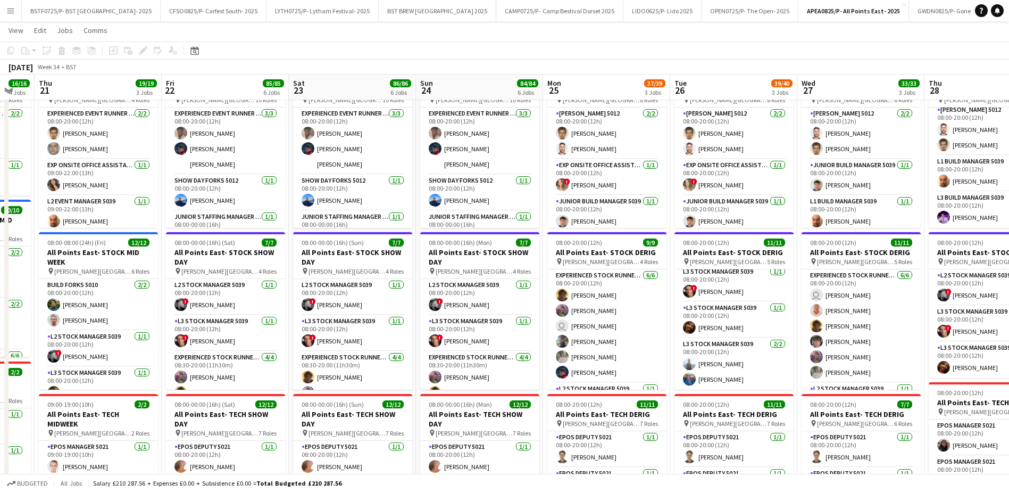
scroll to position [0, 314]
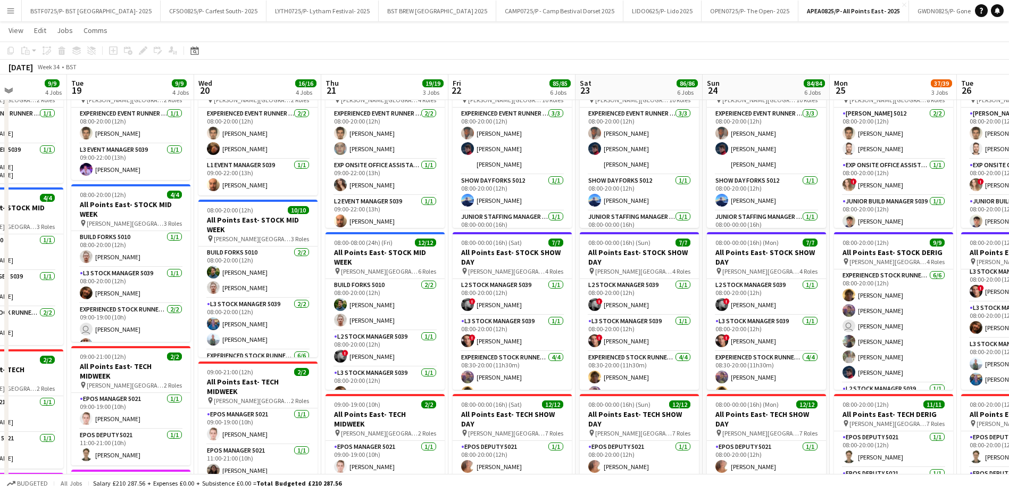
drag, startPoint x: 85, startPoint y: 157, endPoint x: 791, endPoint y: 163, distance: 706.1
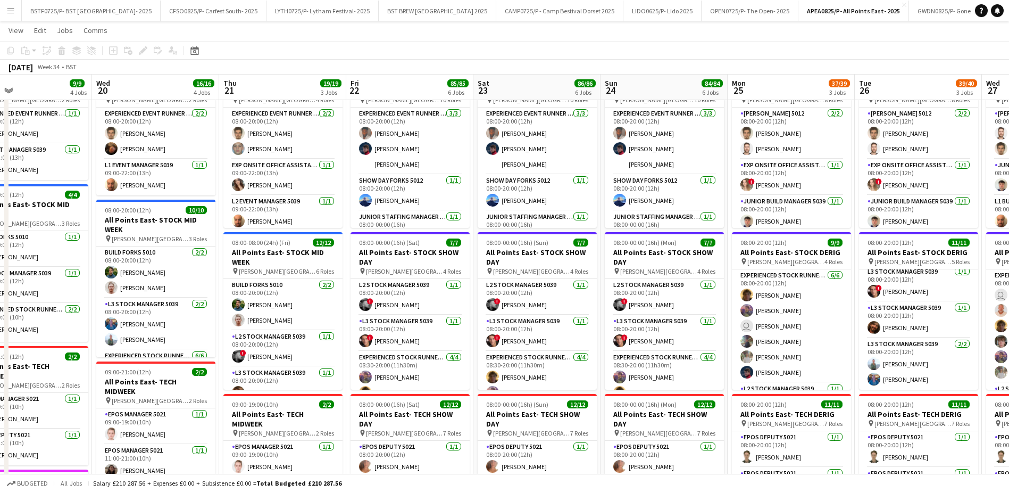
scroll to position [0, 305]
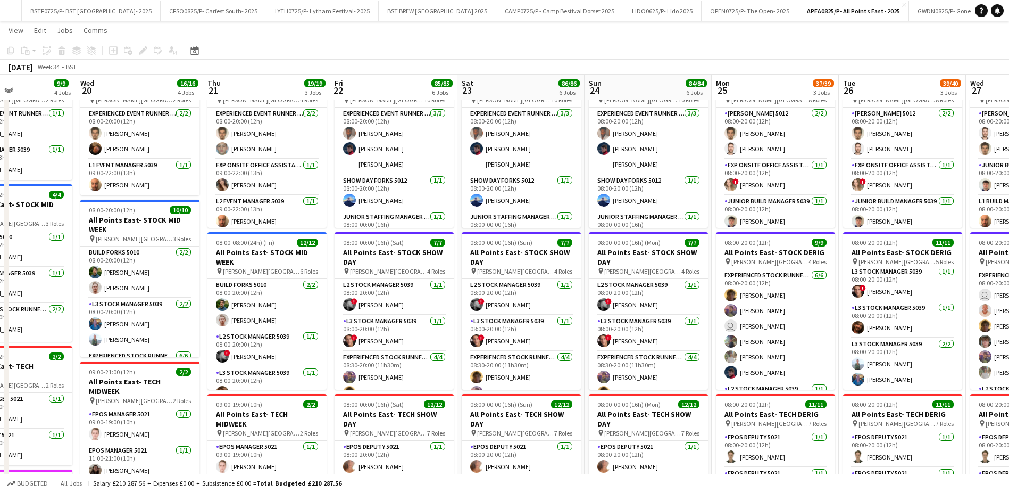
drag, startPoint x: 122, startPoint y: 82, endPoint x: -2, endPoint y: 86, distance: 124.0
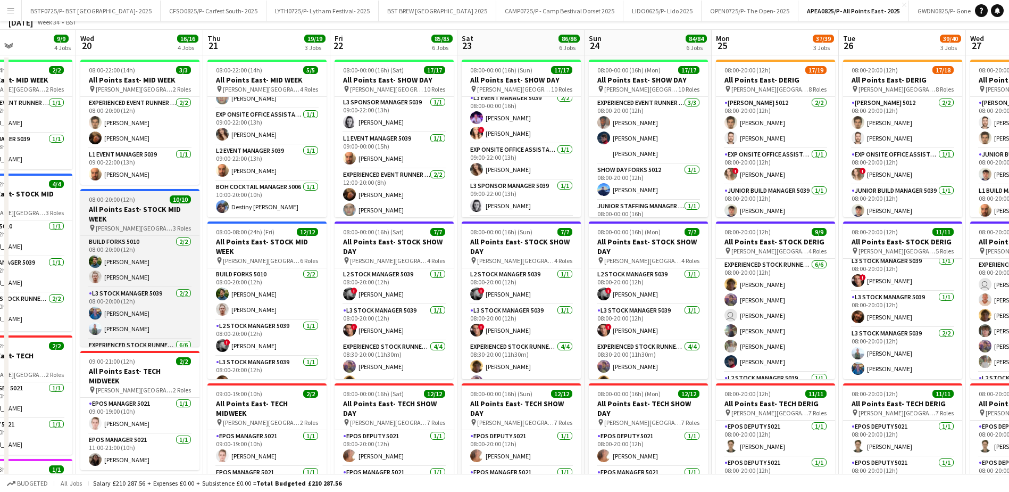
scroll to position [0, 0]
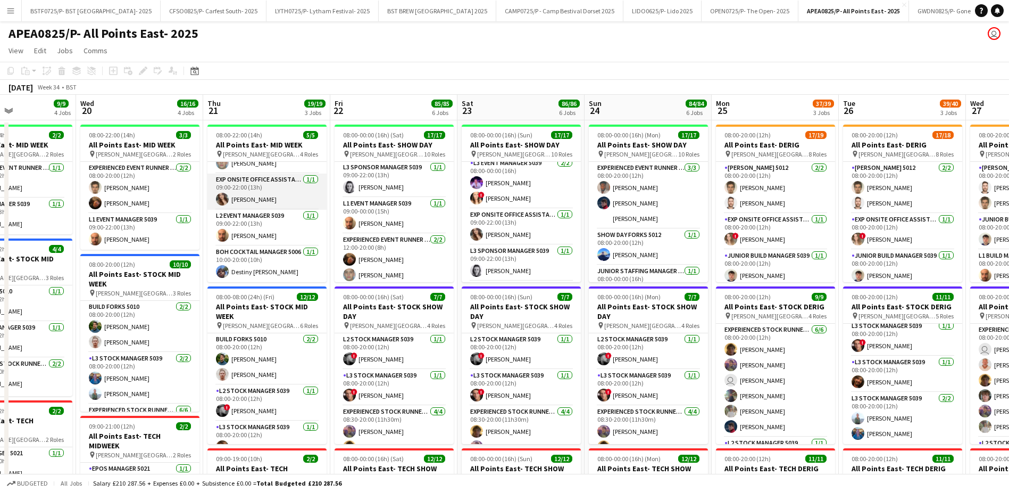
click at [257, 184] on app-card-role "Exp Onsite Office Assistant 5012 [DATE] 09:00-22:00 (13h) [PERSON_NAME]" at bounding box center [267, 191] width 119 height 36
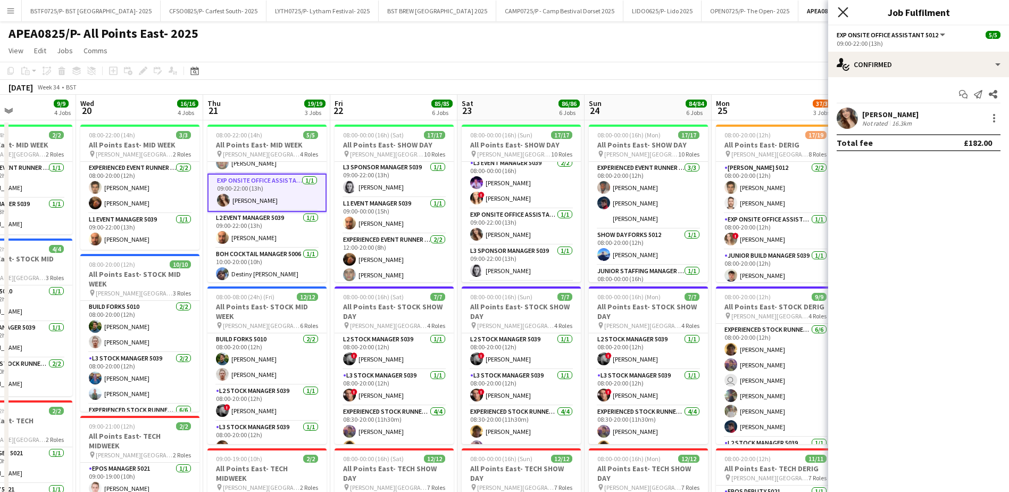
click at [840, 13] on icon "Close pop-in" at bounding box center [843, 12] width 10 height 10
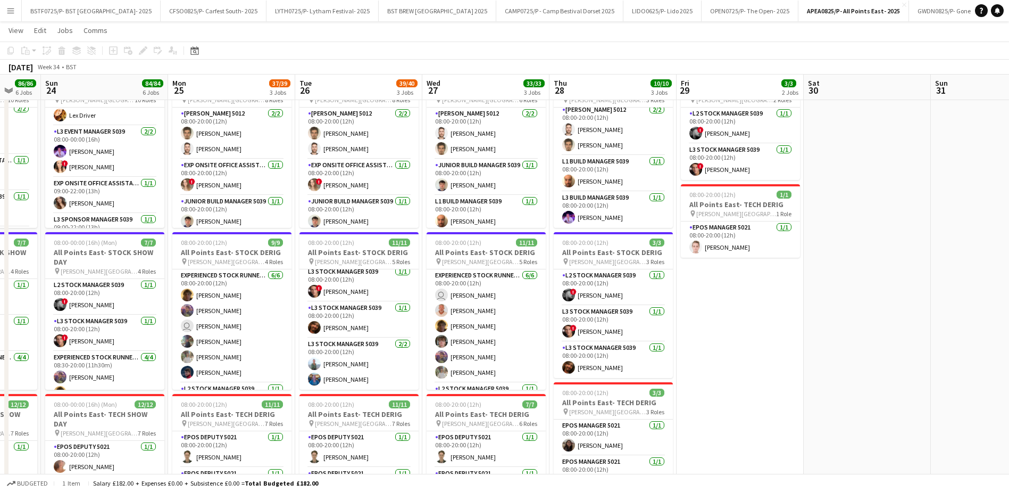
scroll to position [0, 361]
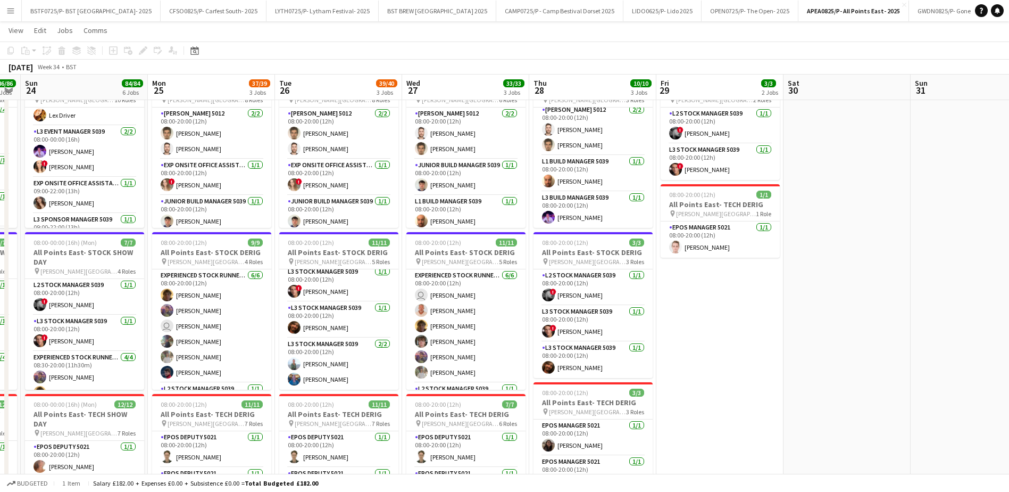
drag, startPoint x: 926, startPoint y: 90, endPoint x: 362, endPoint y: 88, distance: 564.0
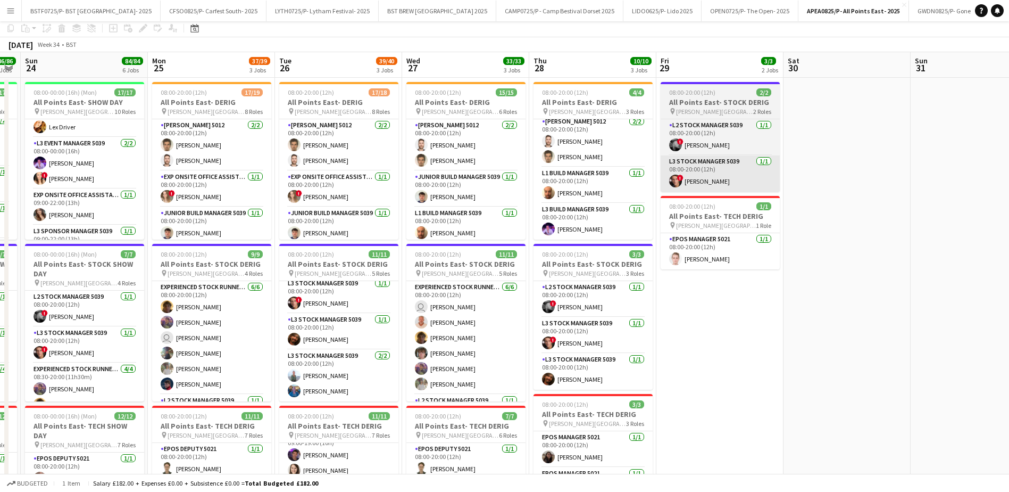
scroll to position [0, 0]
